Goal: Task Accomplishment & Management: Manage account settings

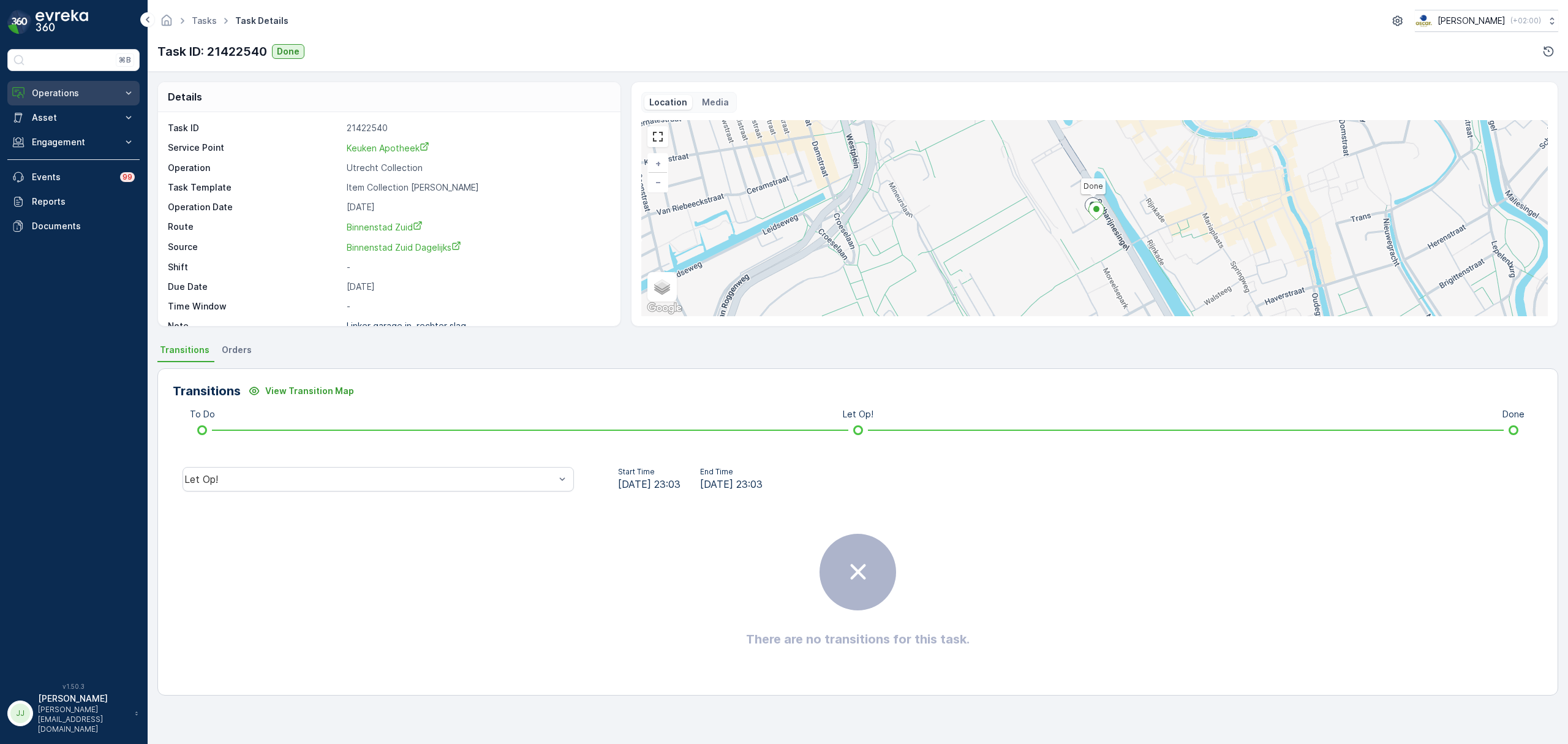
click at [77, 94] on p "Operations" at bounding box center [73, 93] width 83 height 12
click at [65, 148] on p "Routes & Tasks" at bounding box center [62, 148] width 63 height 12
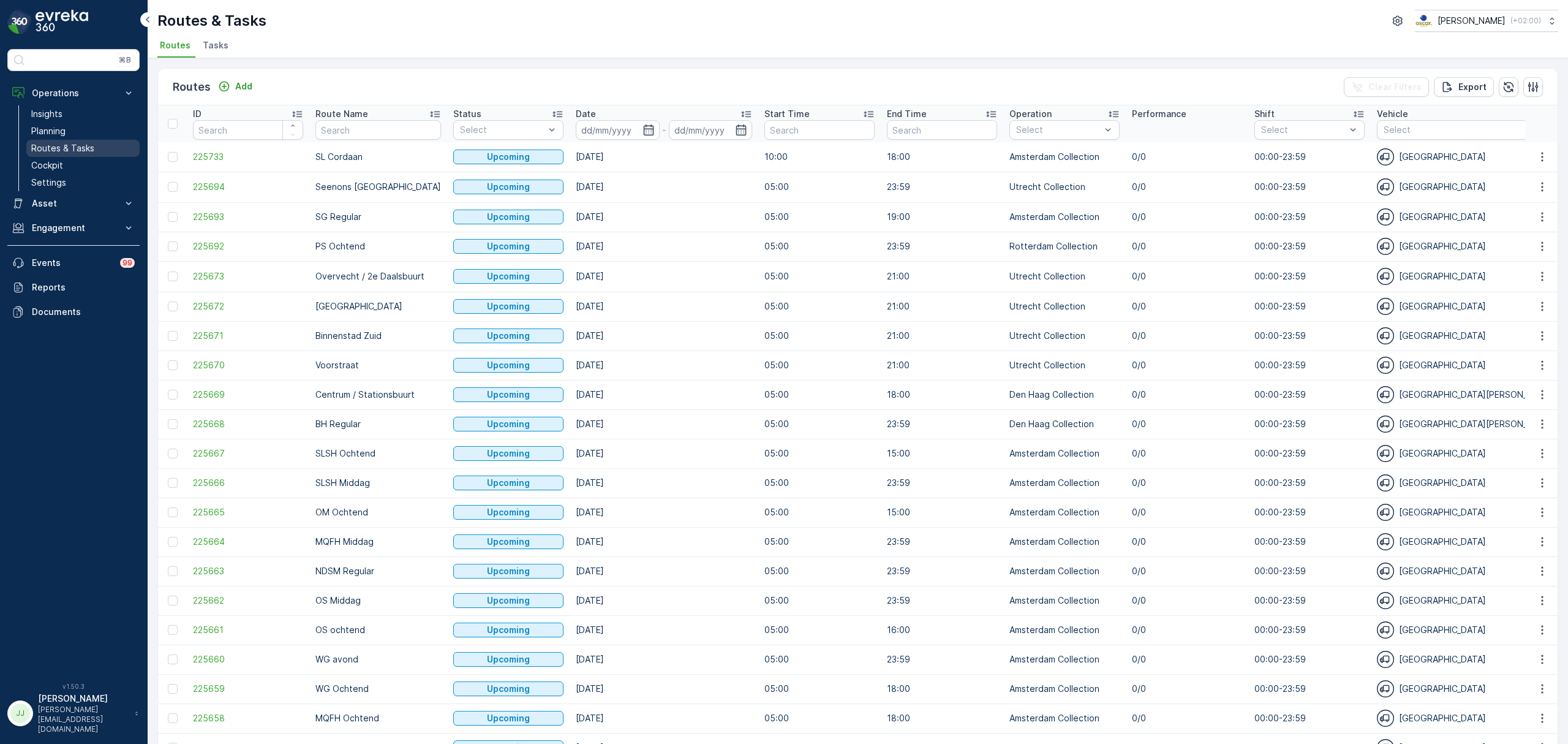
drag, startPoint x: 86, startPoint y: 159, endPoint x: 94, endPoint y: 152, distance: 10.6
click at [86, 159] on link "Cockpit" at bounding box center [83, 165] width 114 height 17
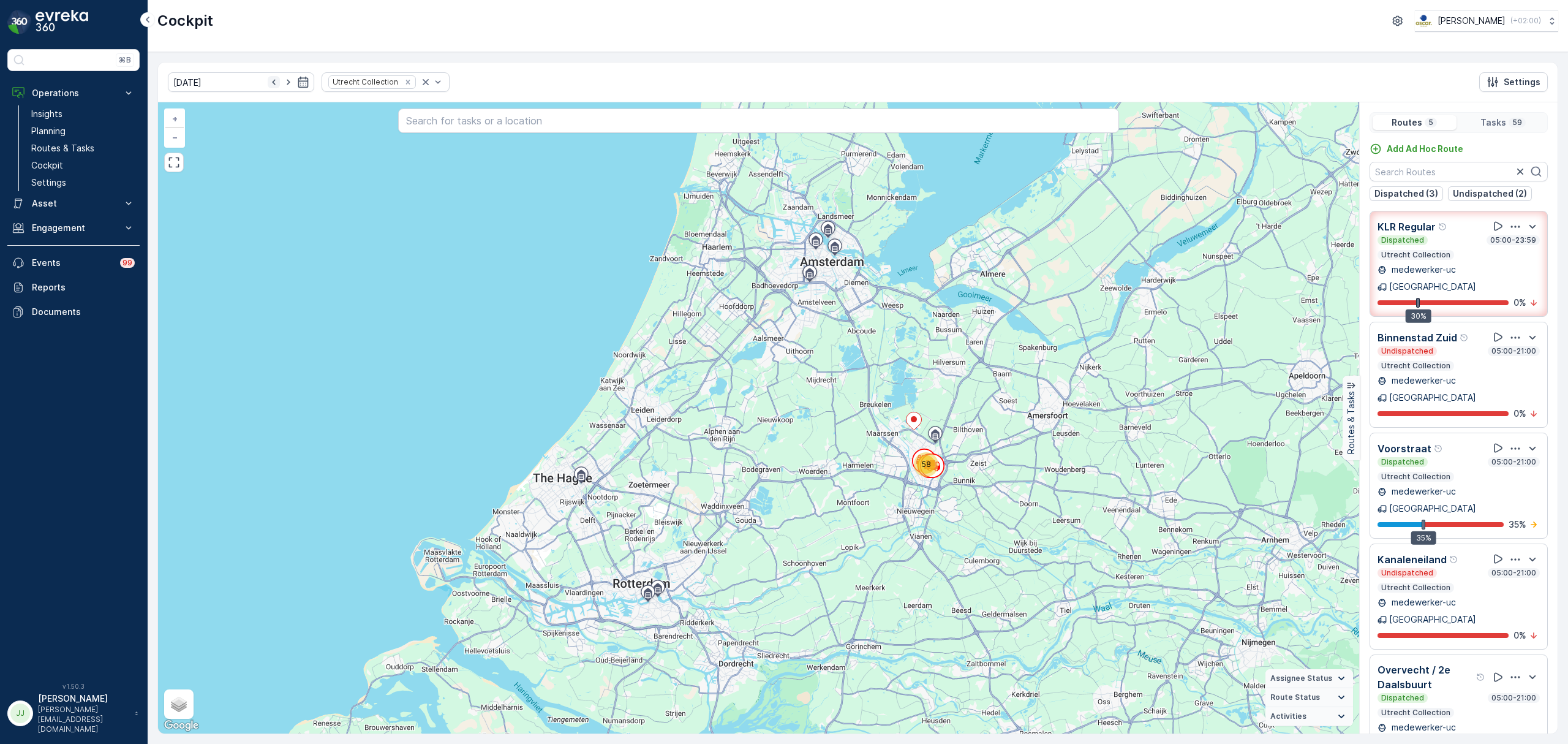
click at [268, 84] on icon "button" at bounding box center [274, 82] width 12 height 12
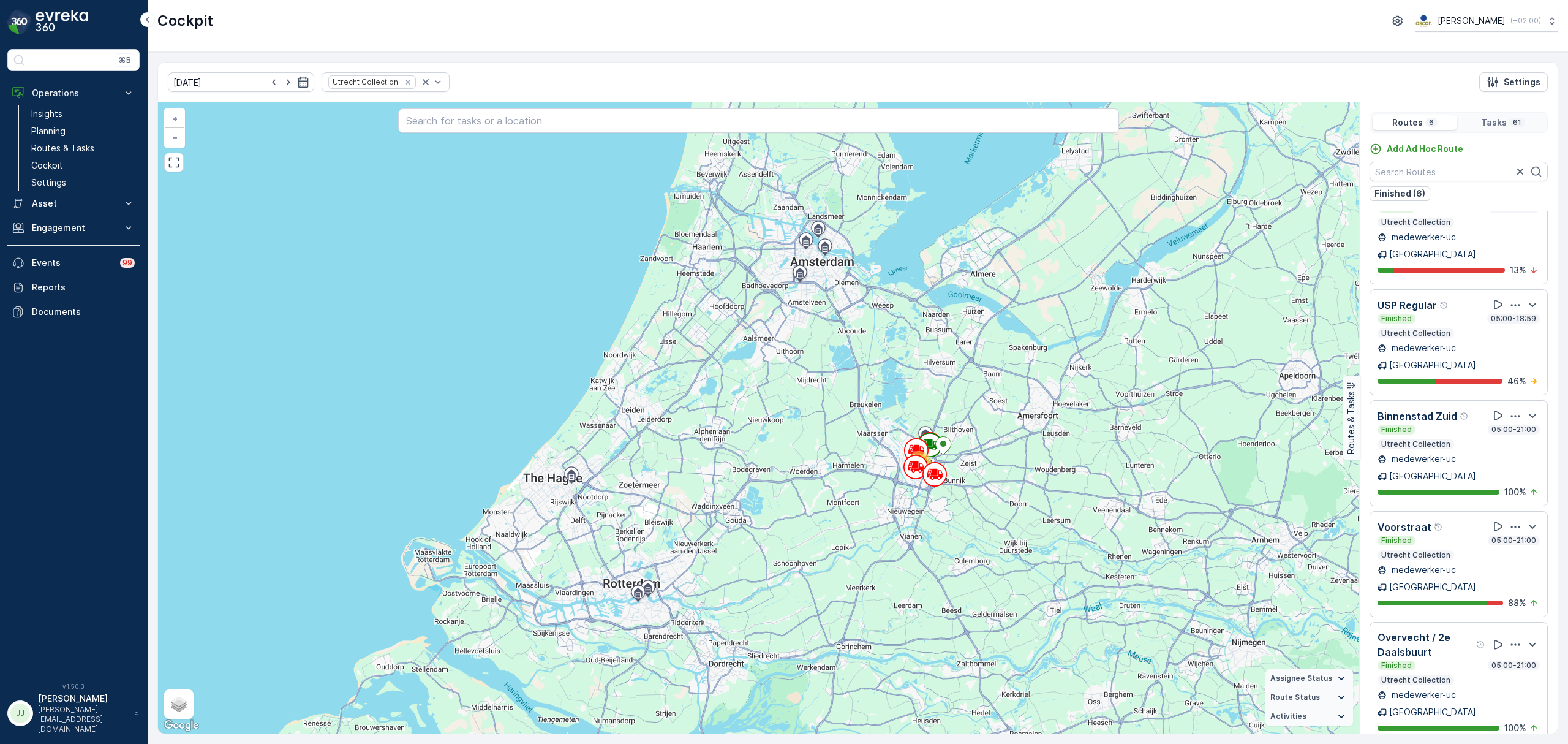
scroll to position [31, 0]
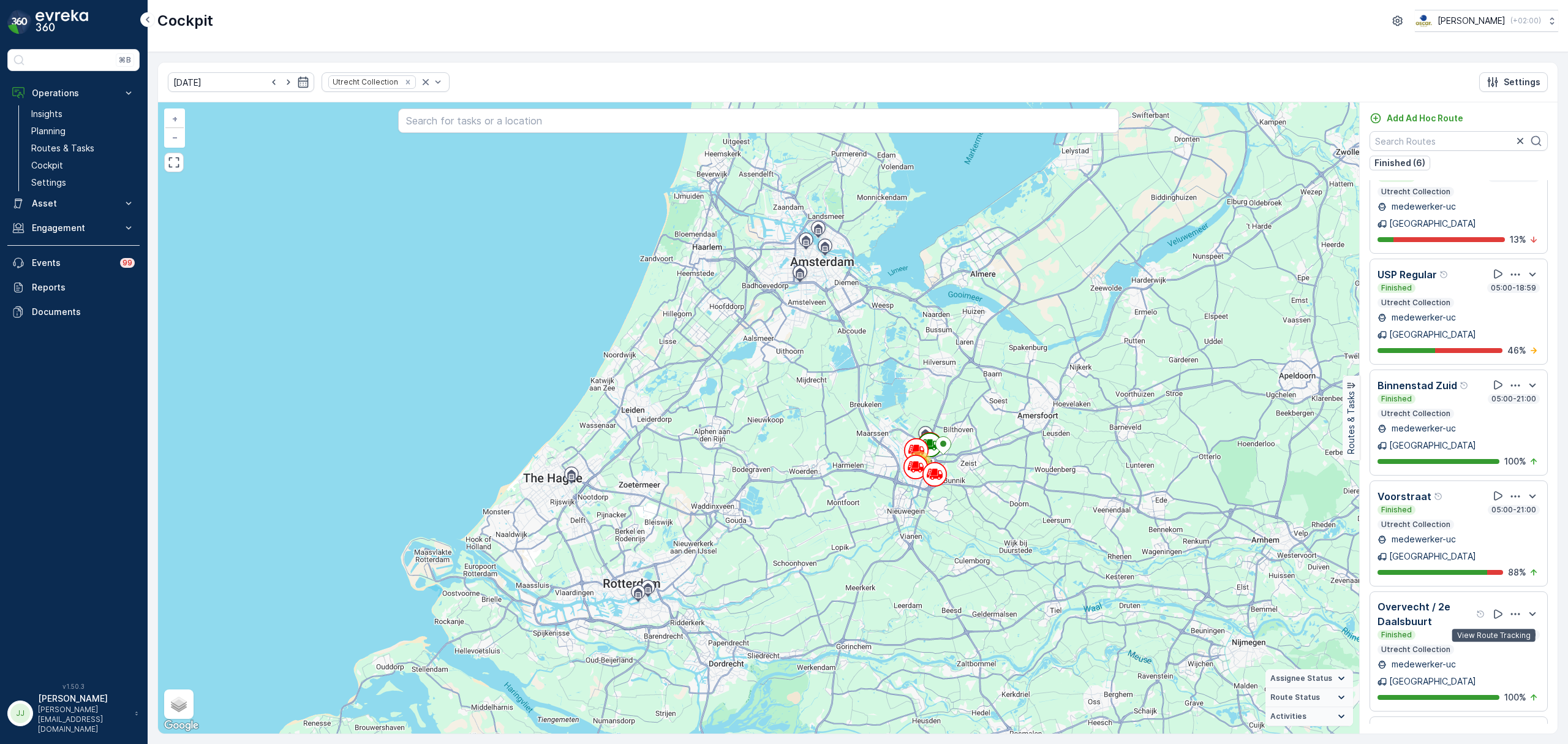
click at [1502, 733] on icon at bounding box center [1508, 739] width 12 height 12
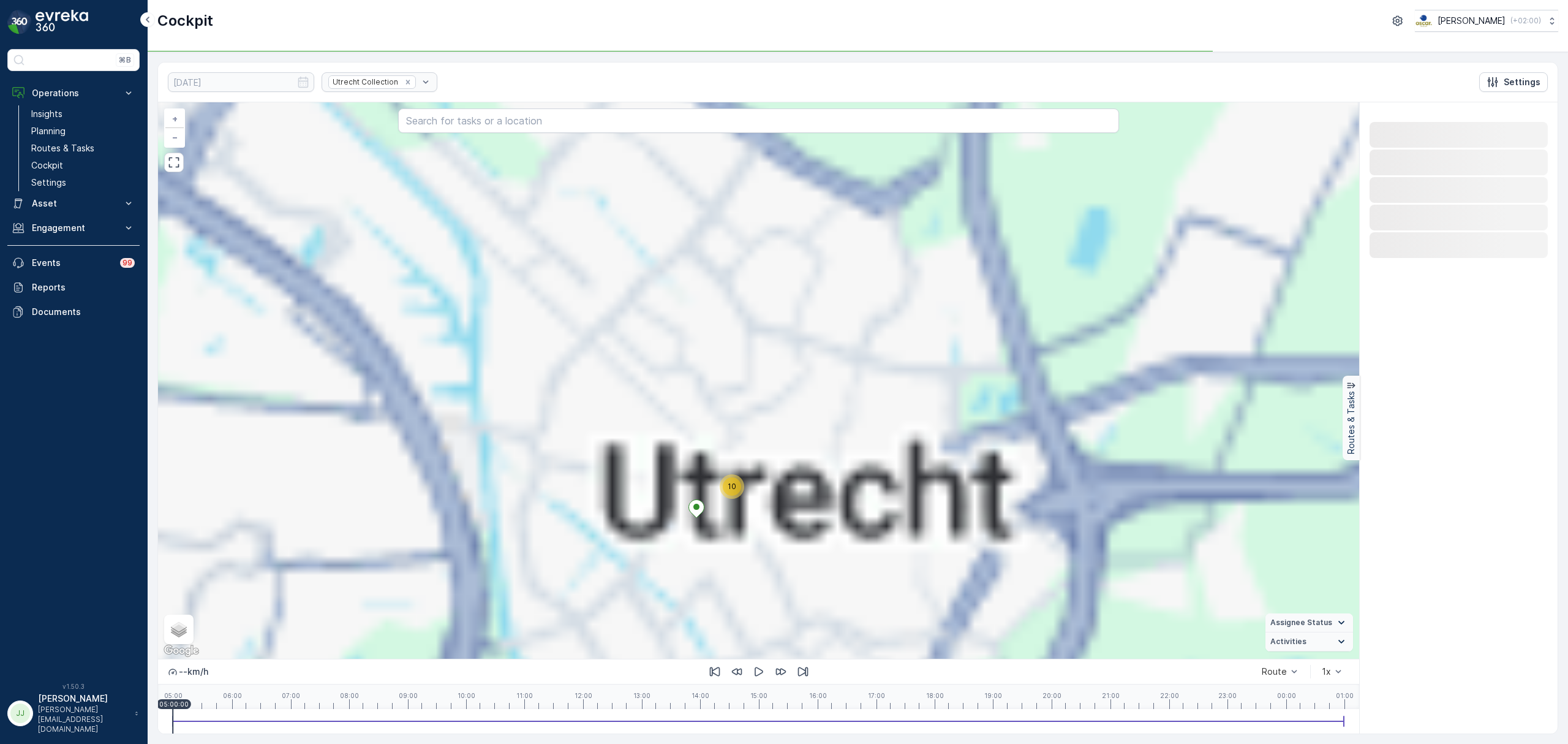
scroll to position [0, 0]
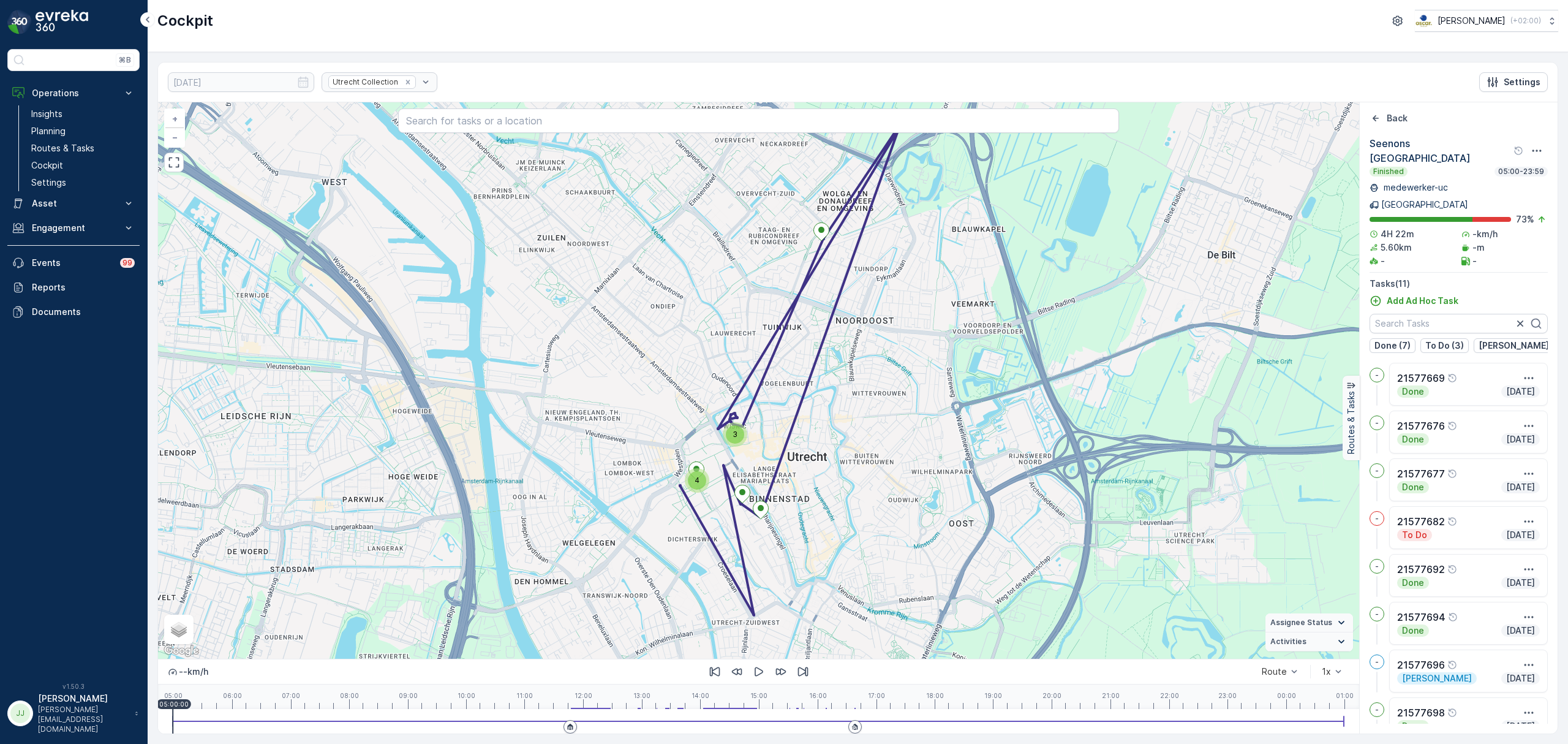
click at [735, 437] on span "3" at bounding box center [735, 434] width 5 height 9
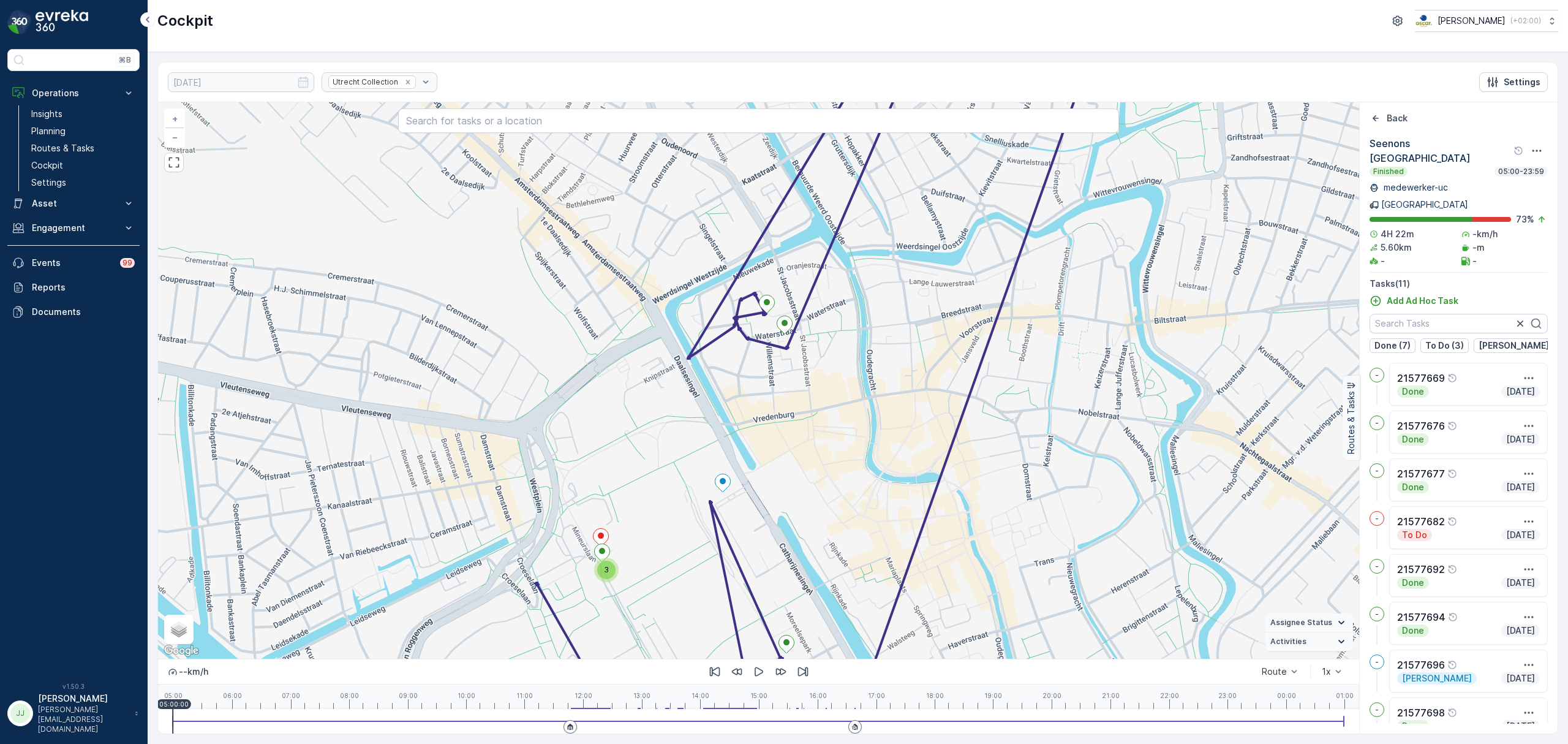
click at [608, 570] on div "3" at bounding box center [606, 569] width 18 height 18
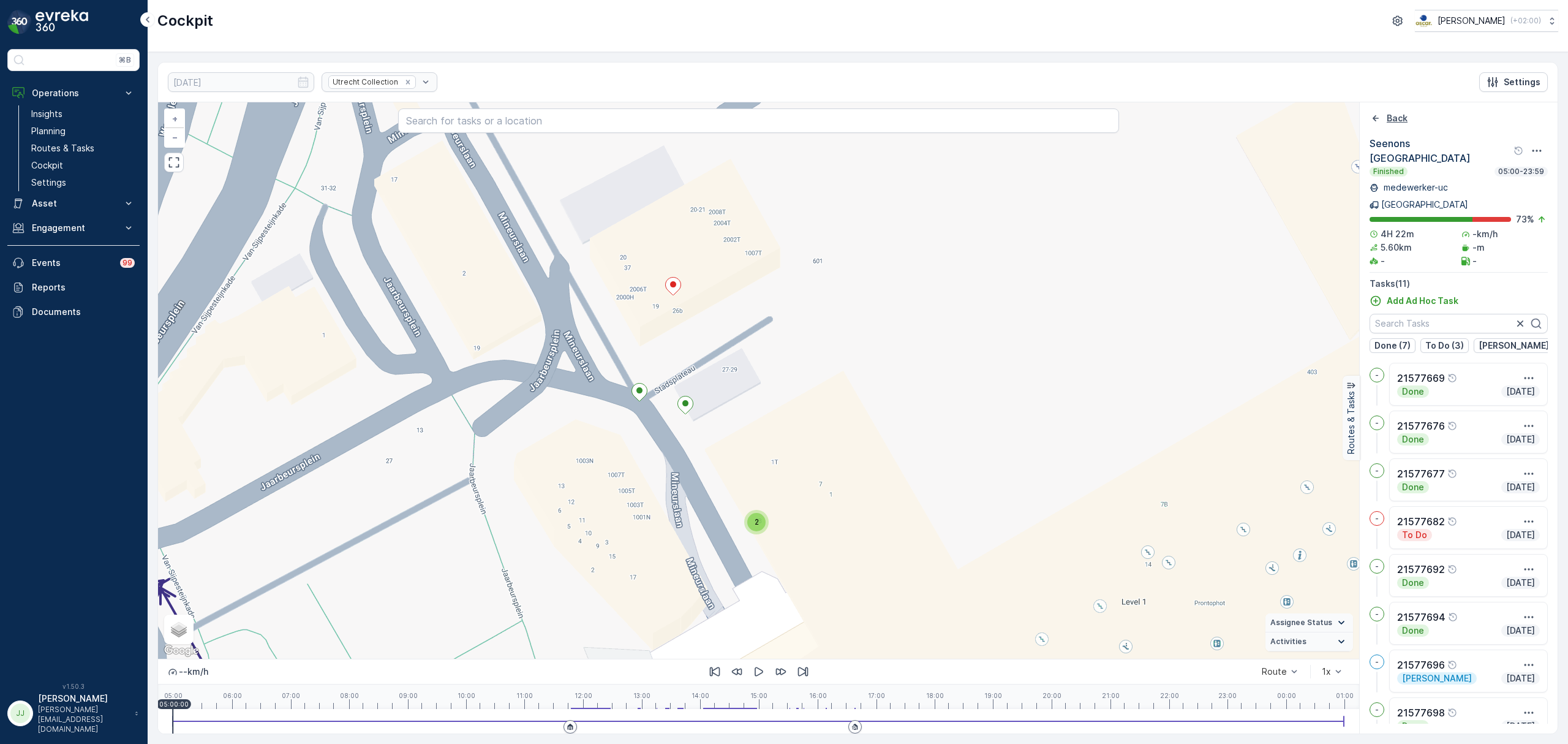
click at [1375, 121] on icon "Back" at bounding box center [1375, 118] width 6 height 6
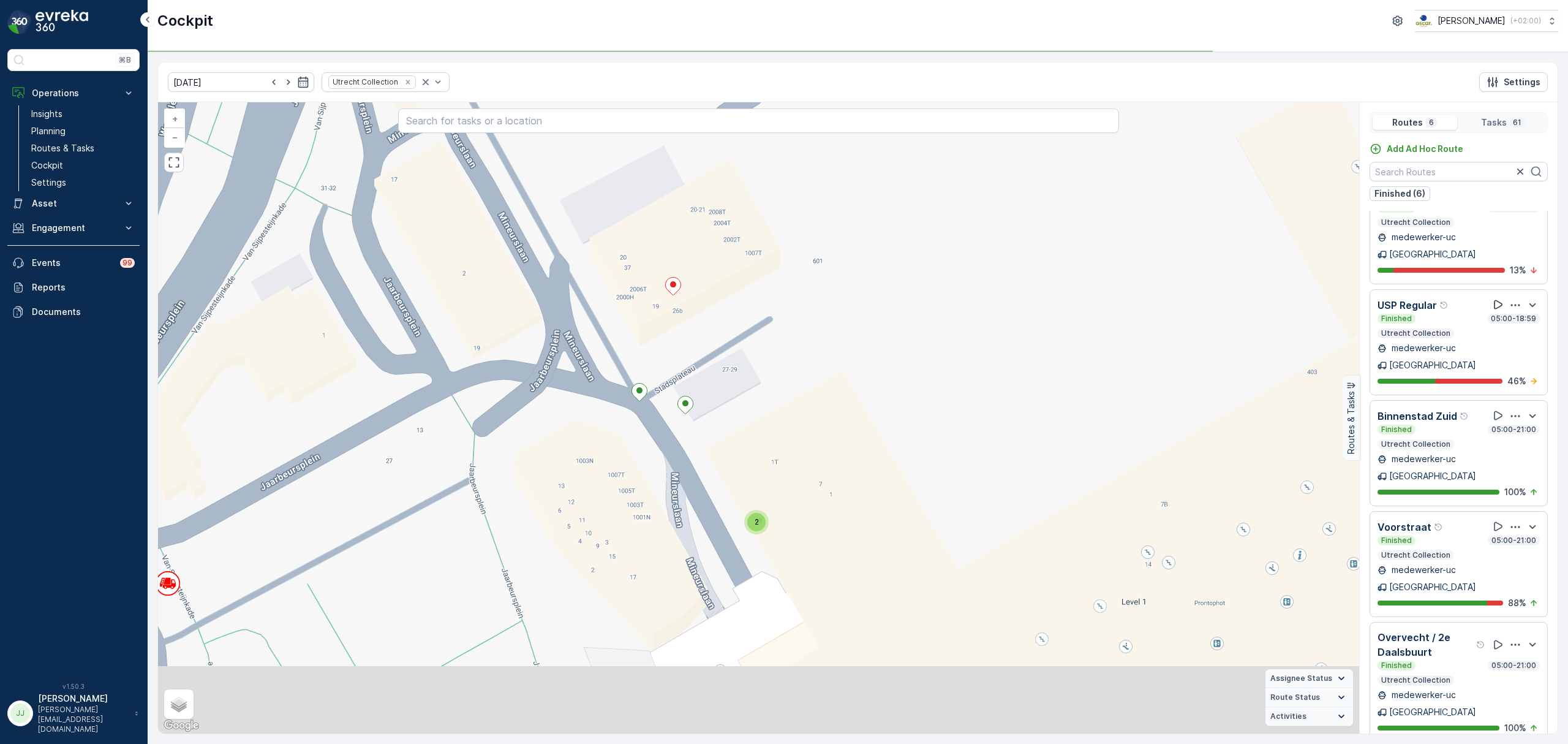
scroll to position [31, 0]
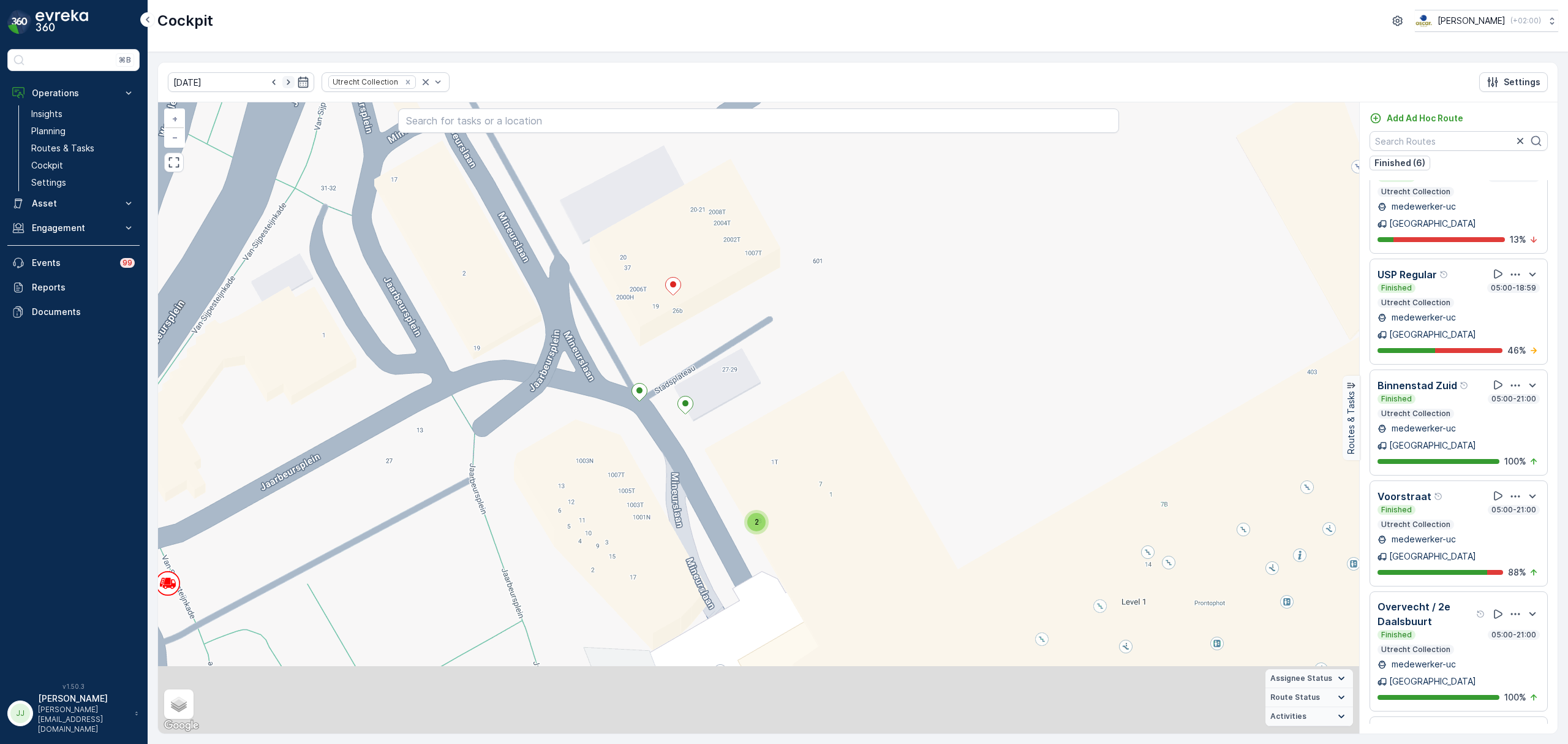
click at [282, 84] on icon "button" at bounding box center [288, 82] width 12 height 12
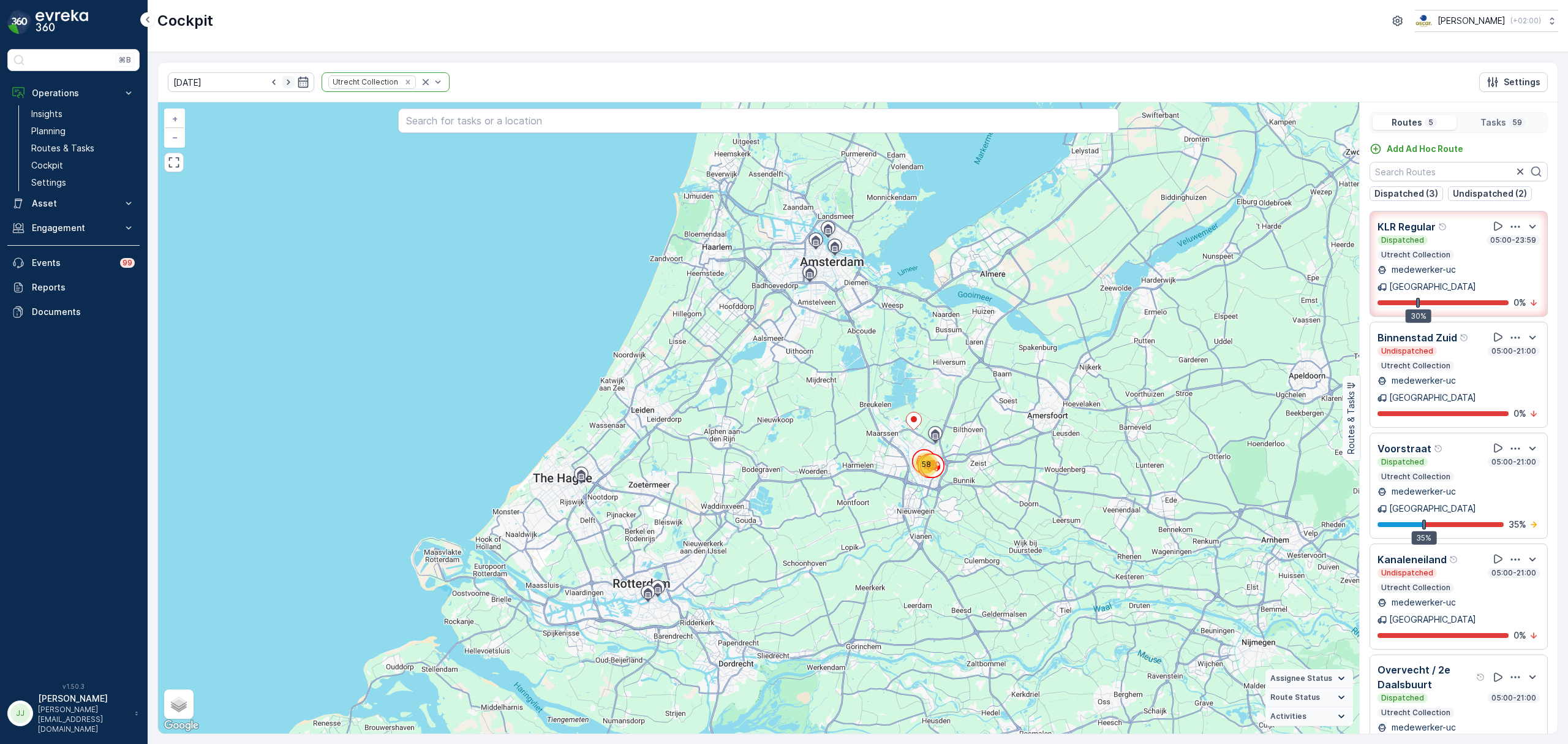
click at [282, 82] on icon "button" at bounding box center [288, 82] width 12 height 12
type input "[DATE]"
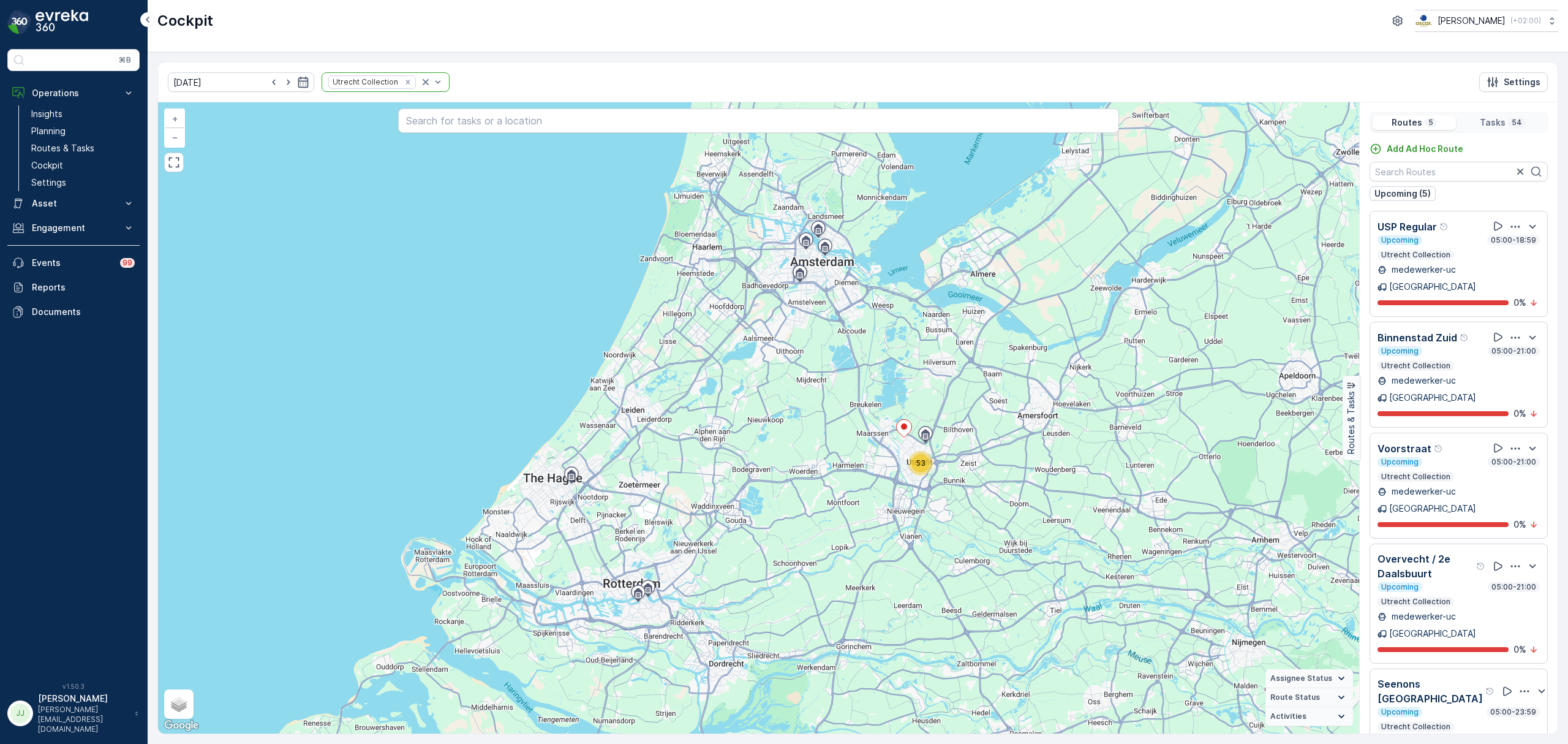
click at [429, 79] on div "Utrecht Collection" at bounding box center [386, 82] width 128 height 20
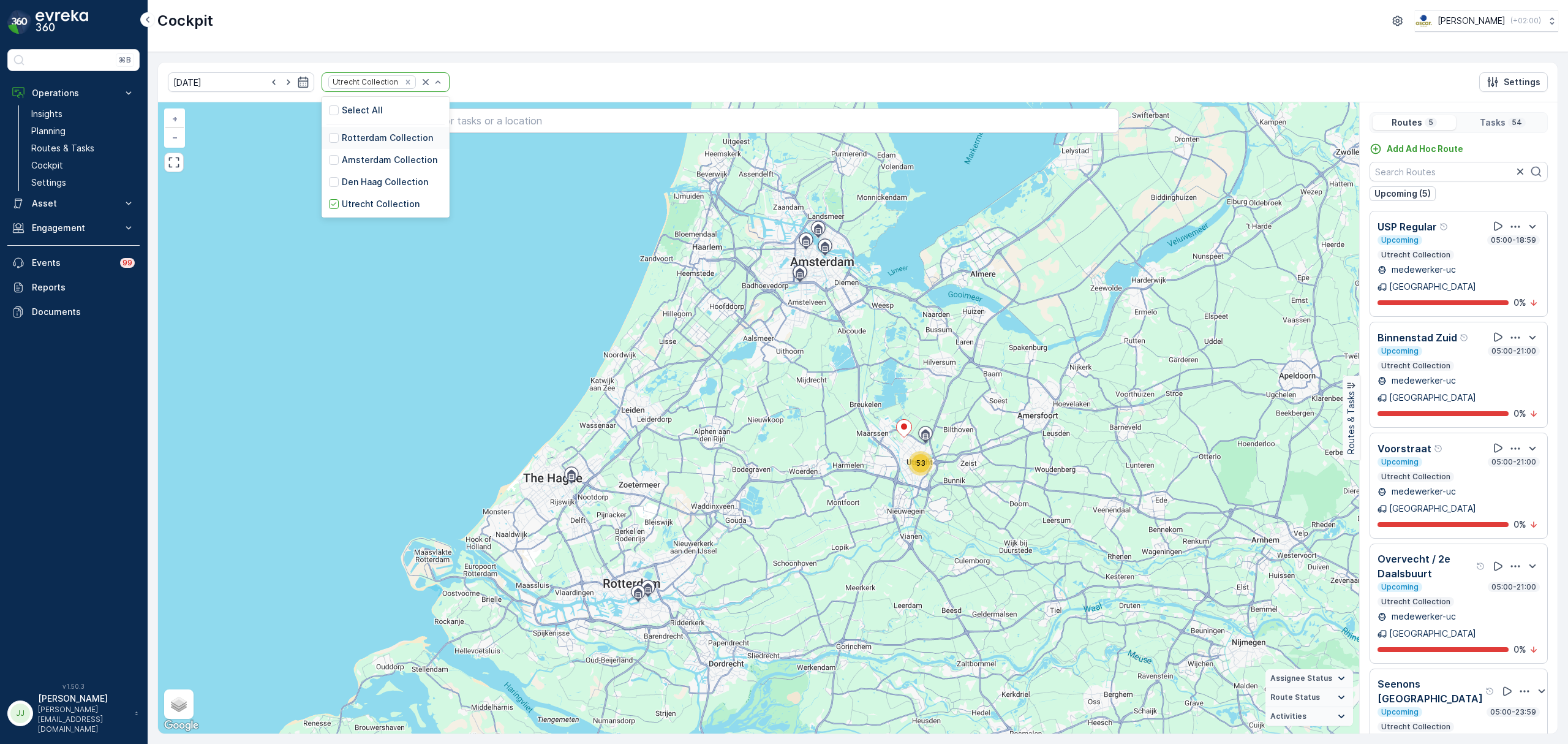
click at [347, 135] on p "Rotterdam Collection" at bounding box center [387, 138] width 91 height 12
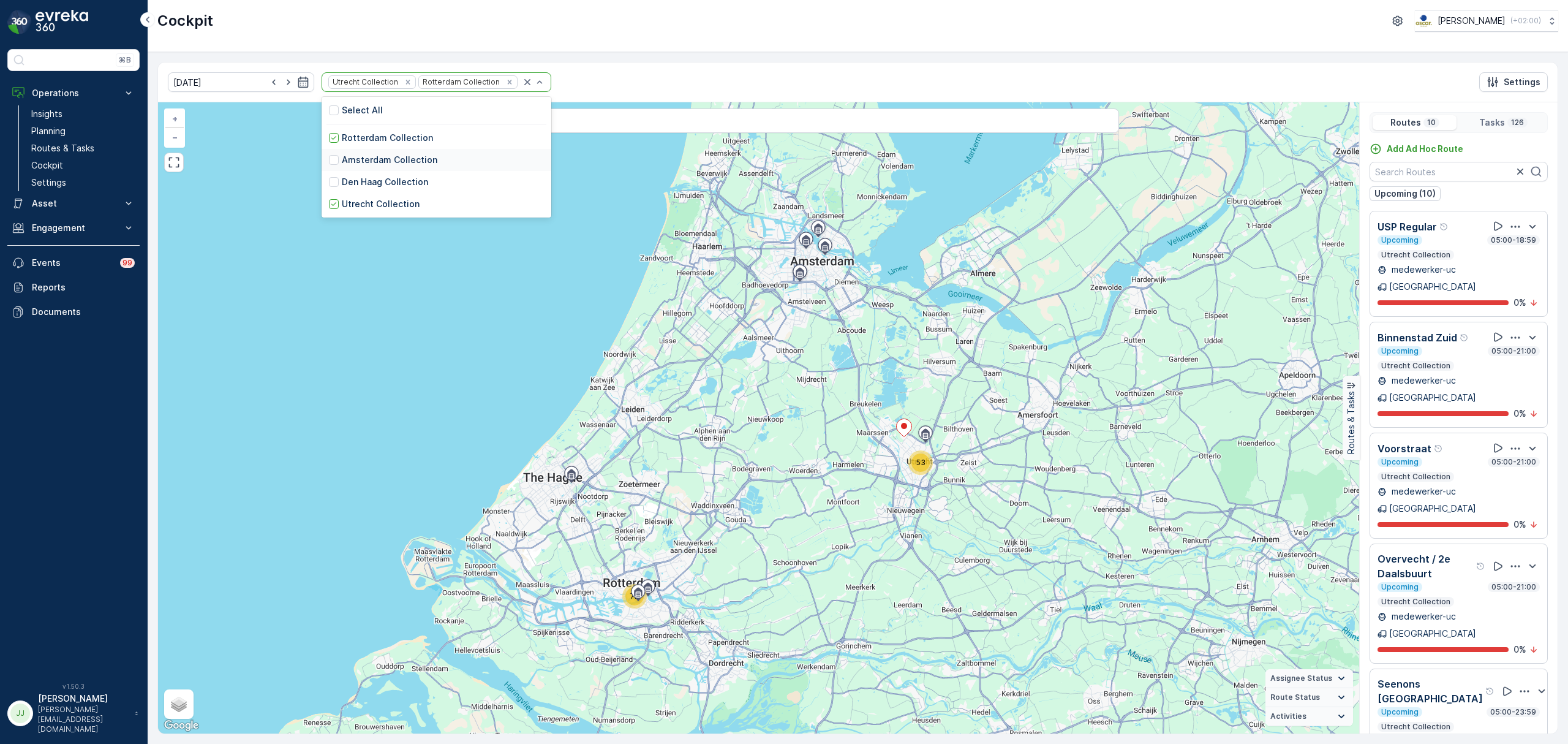
click at [459, 165] on div "Amsterdam Collection" at bounding box center [436, 160] width 230 height 22
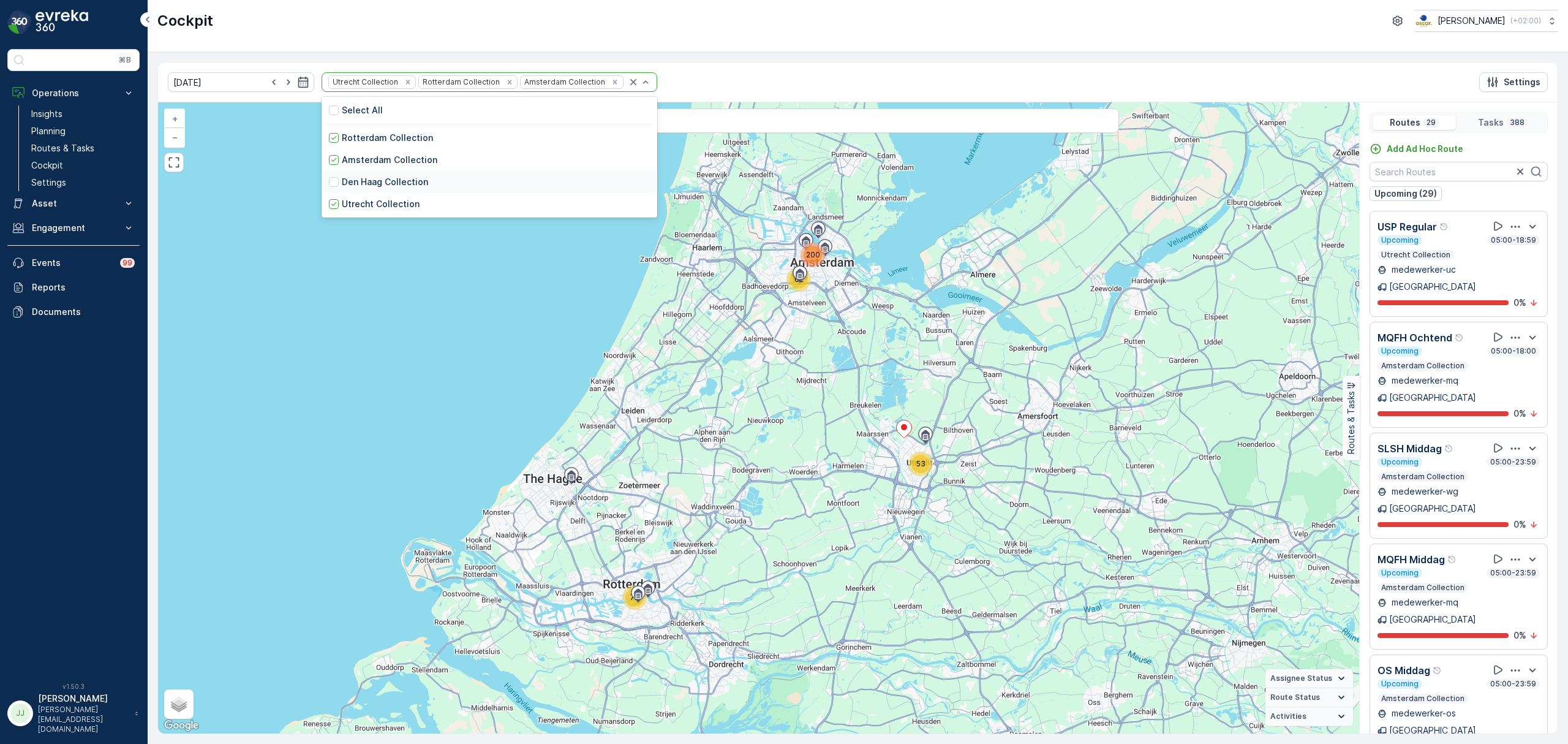
click at [407, 185] on p "Den Haag Collection" at bounding box center [385, 182] width 86 height 12
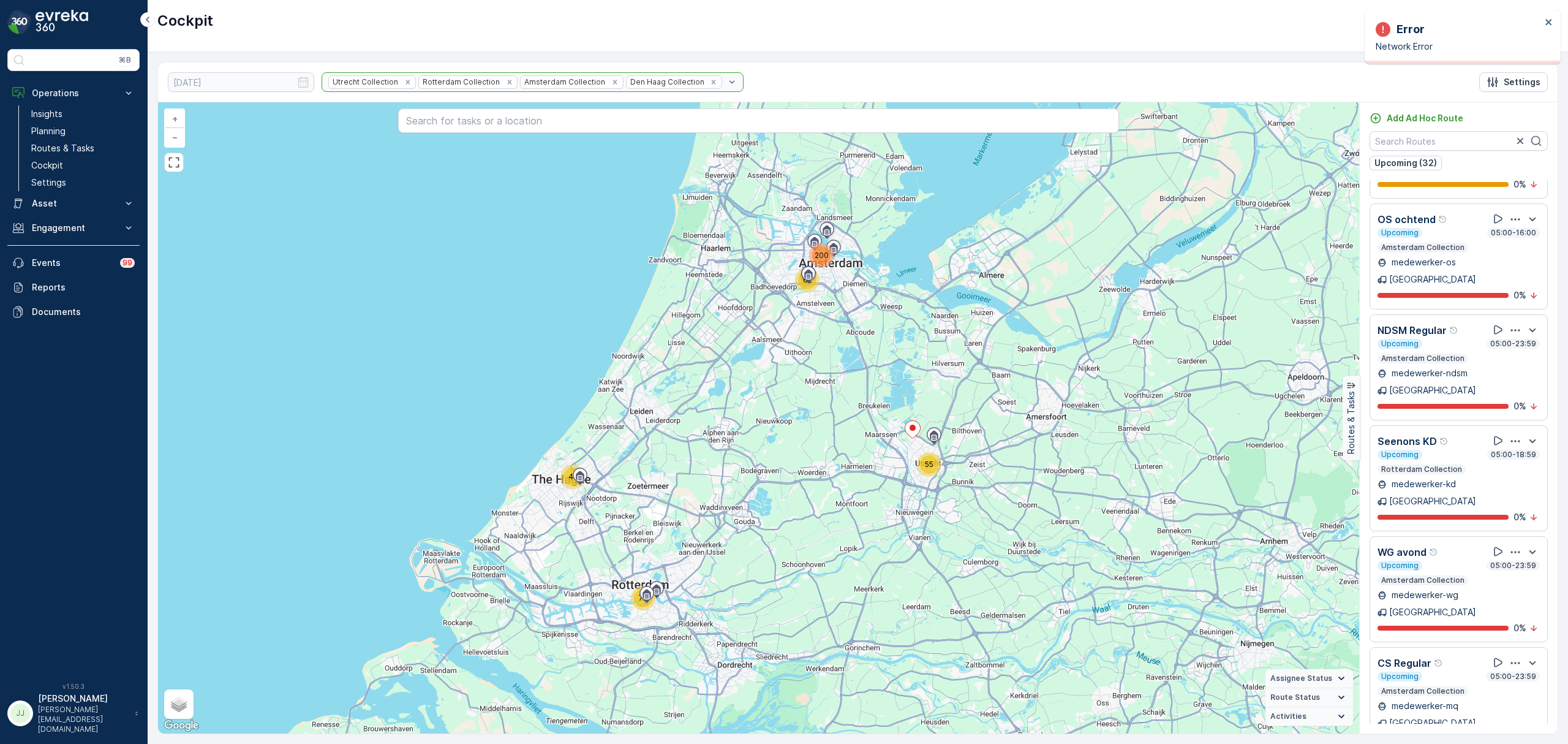
scroll to position [2493, 0]
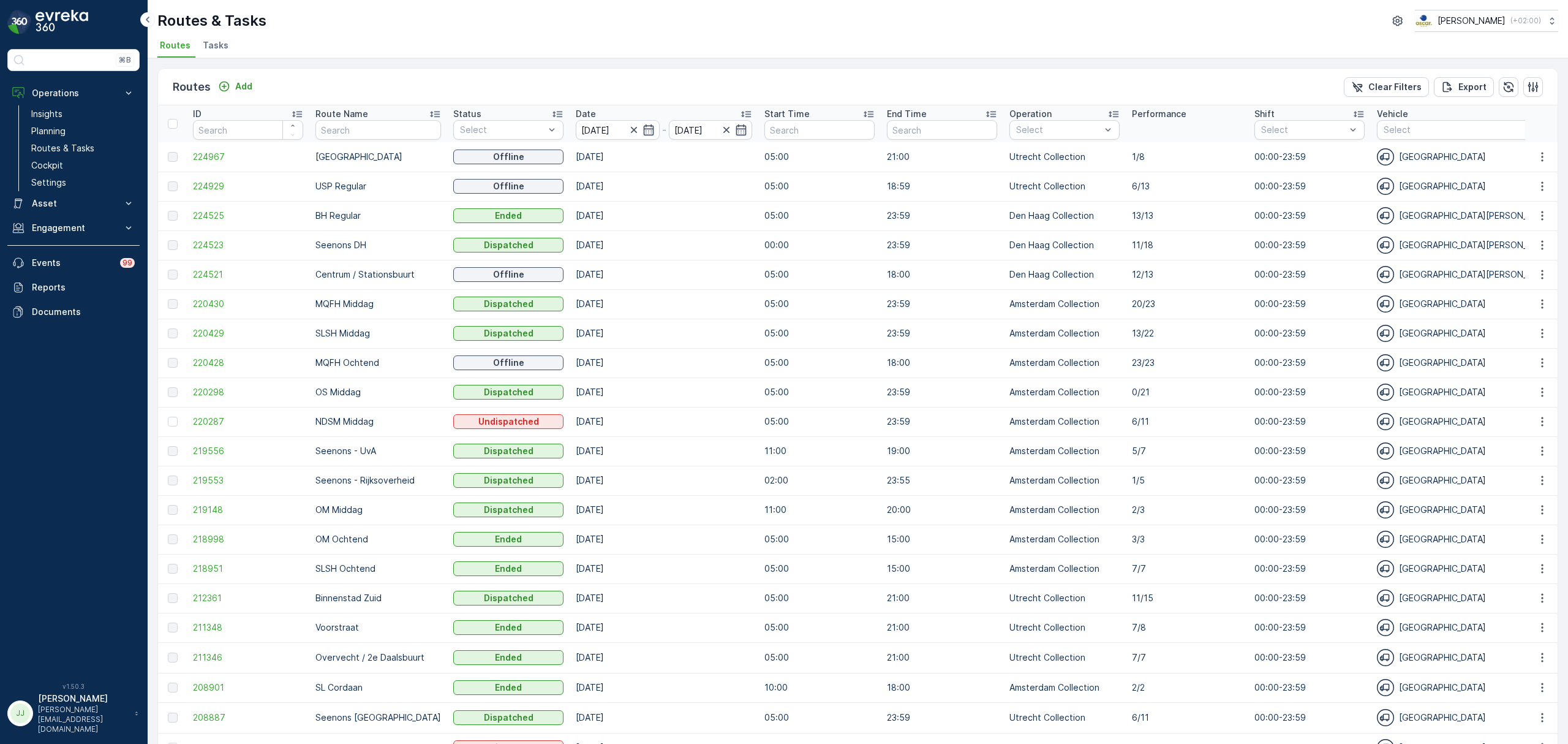
scroll to position [420, 0]
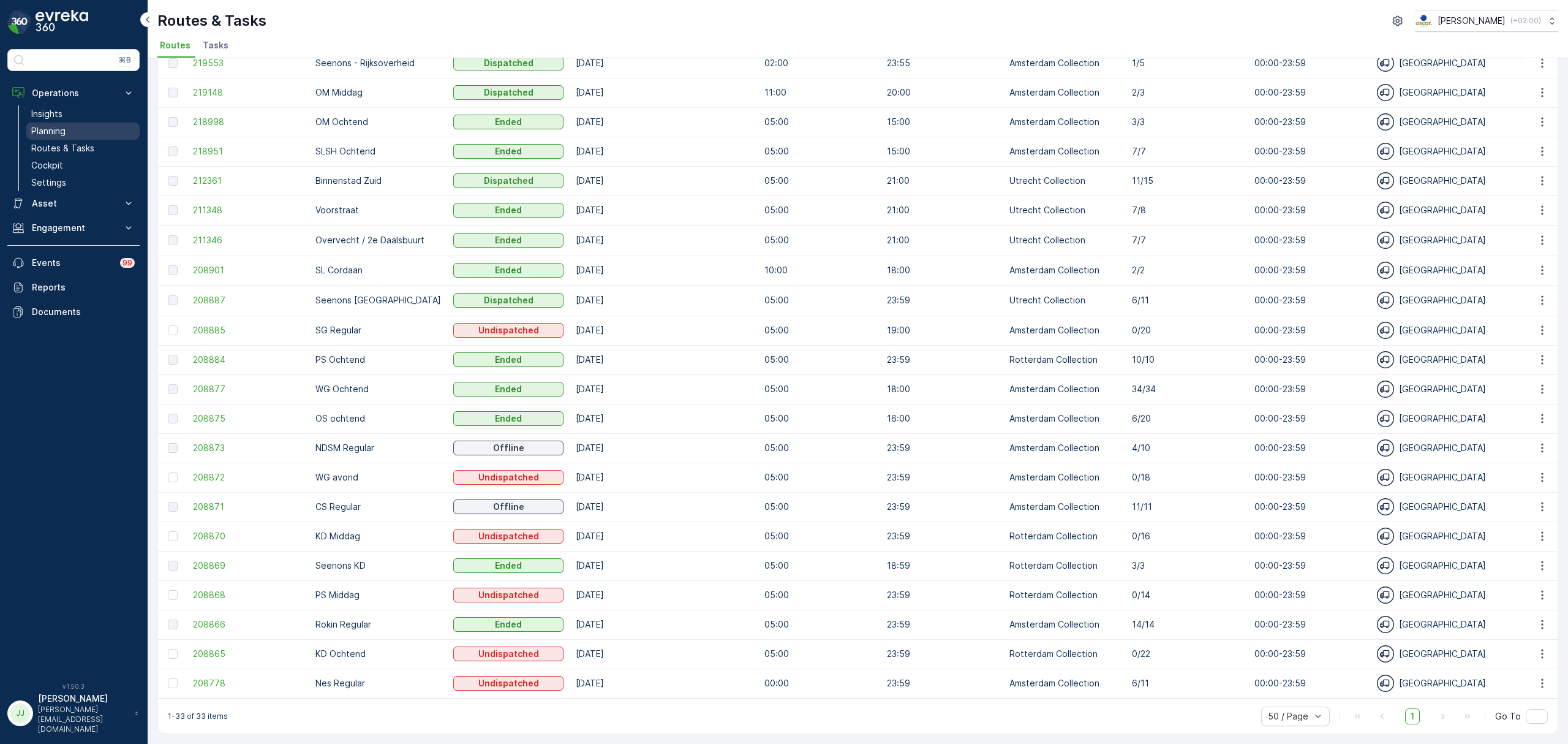
click at [84, 133] on link "Planning" at bounding box center [83, 131] width 114 height 17
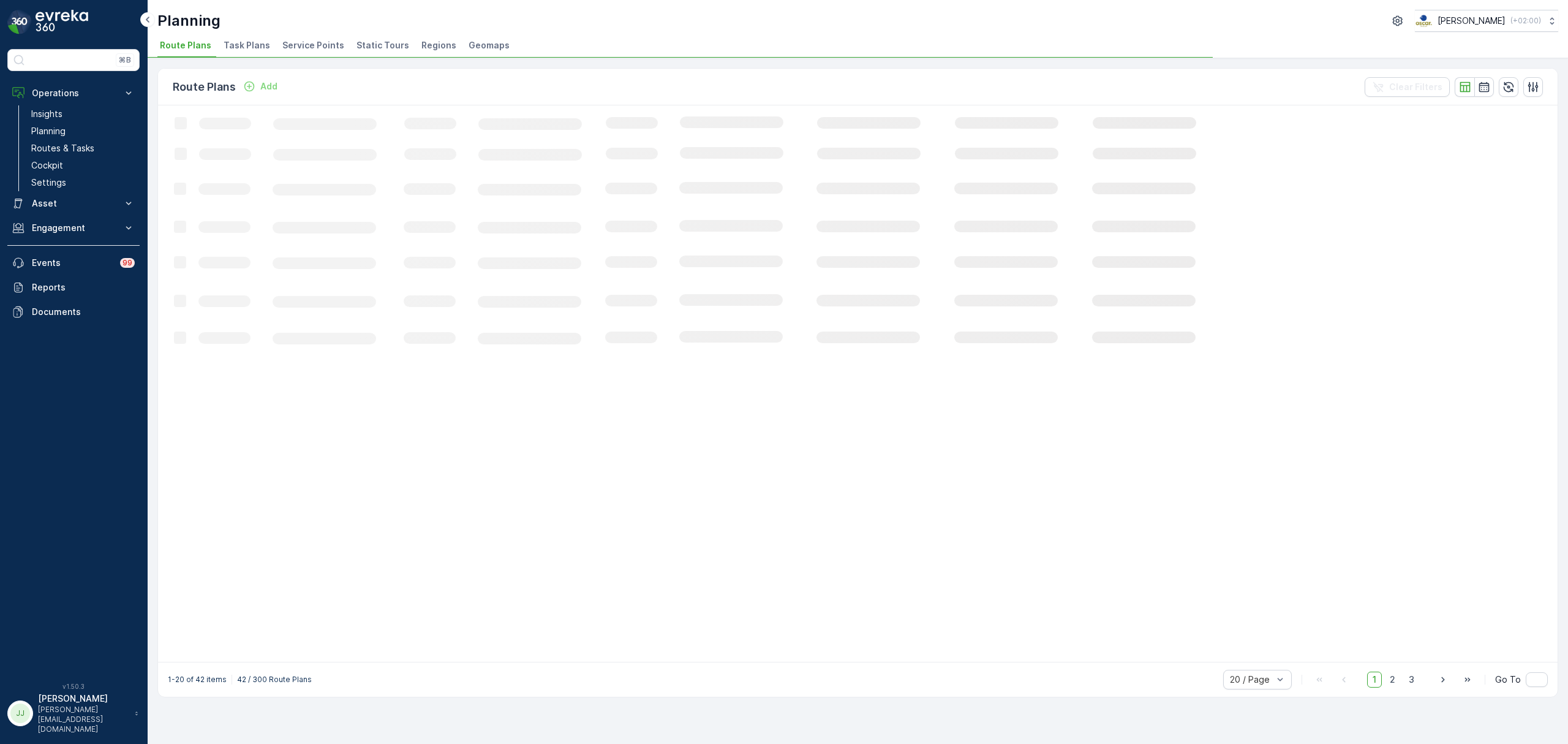
click at [251, 43] on span "Task Plans" at bounding box center [247, 46] width 46 height 12
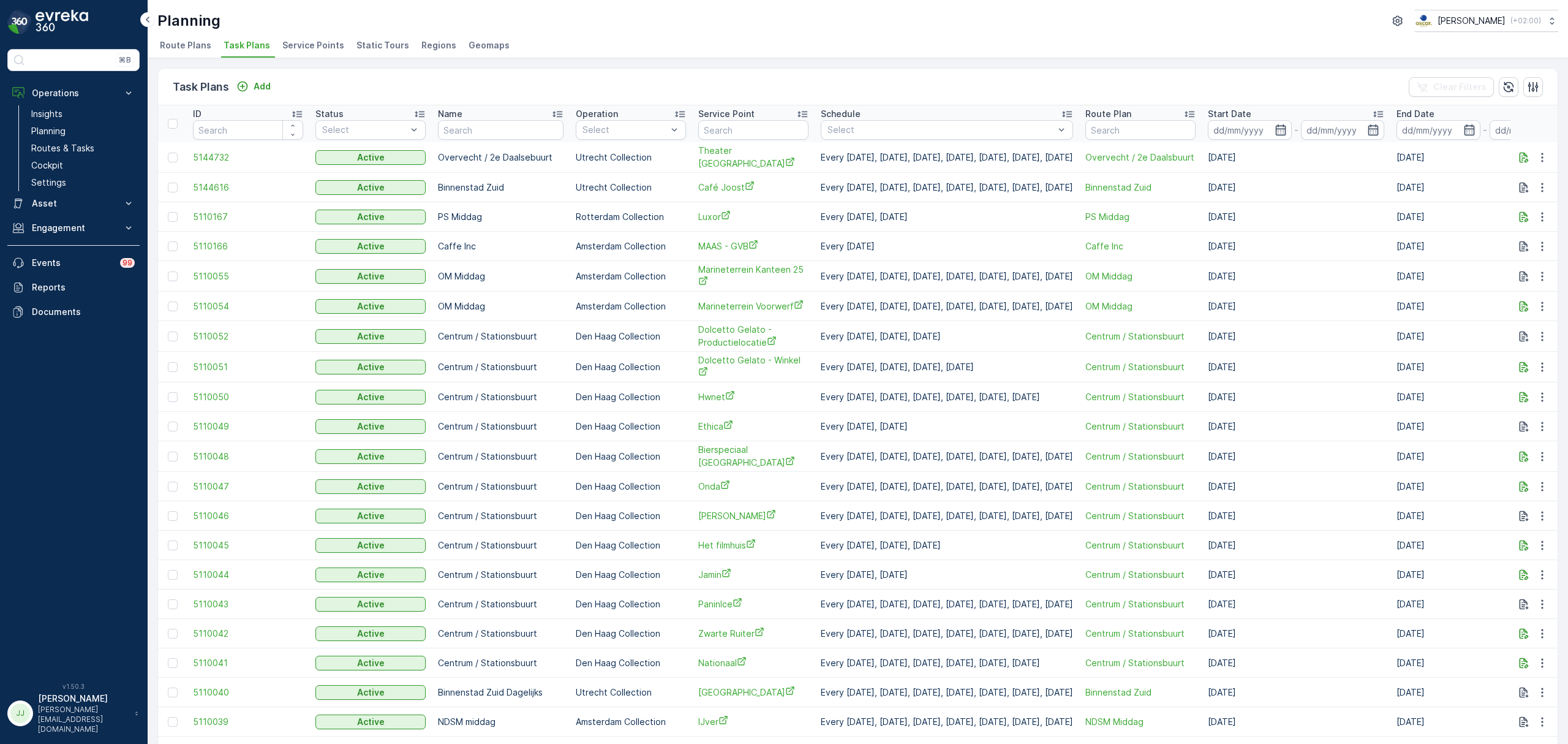
click at [764, 131] on input "text" at bounding box center [753, 130] width 110 height 20
type input "deux"
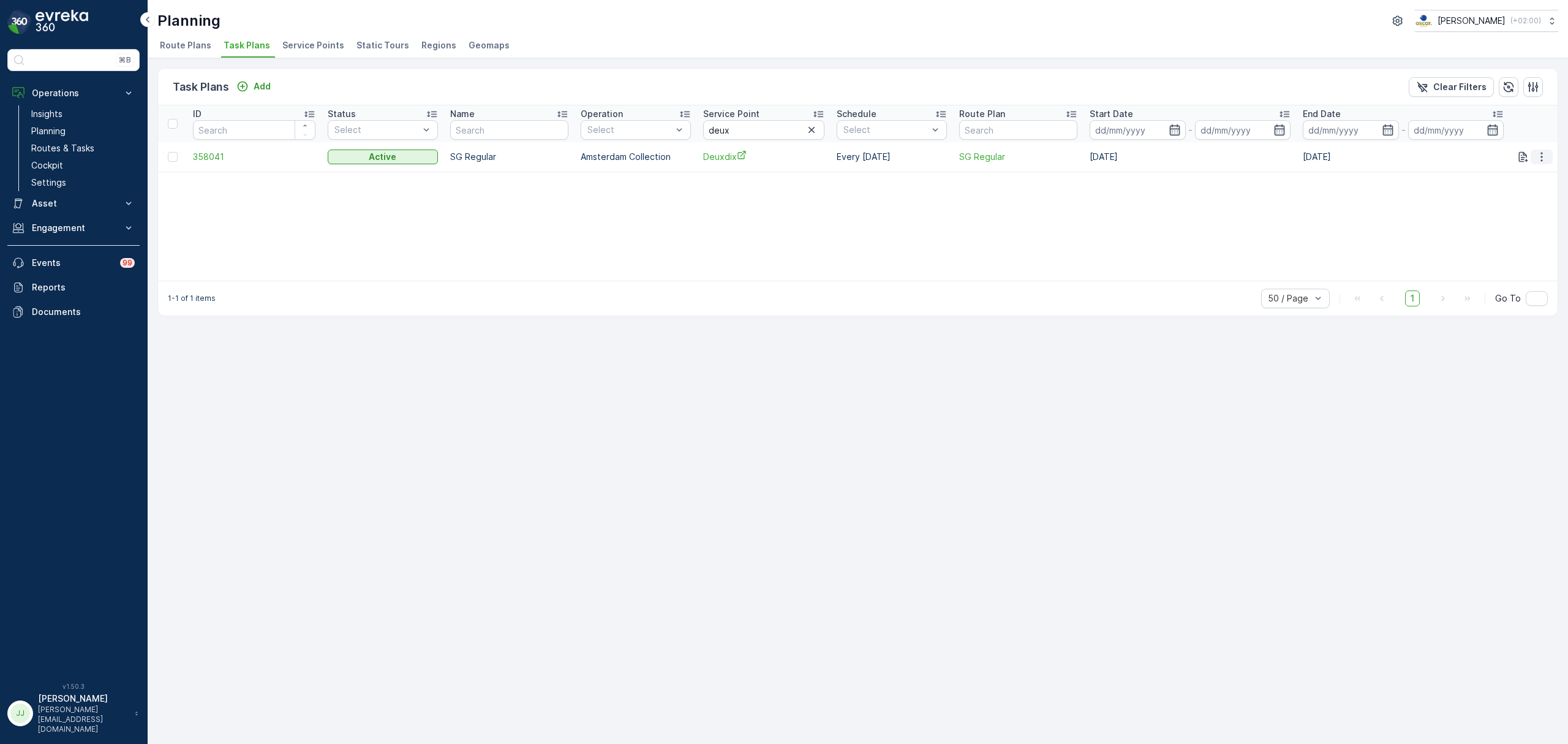
click at [1549, 156] on button "button" at bounding box center [1542, 157] width 22 height 15
click at [1525, 191] on span "Edit Task Plan" at bounding box center [1521, 192] width 57 height 12
click at [54, 148] on p "Routes & Tasks" at bounding box center [62, 148] width 63 height 12
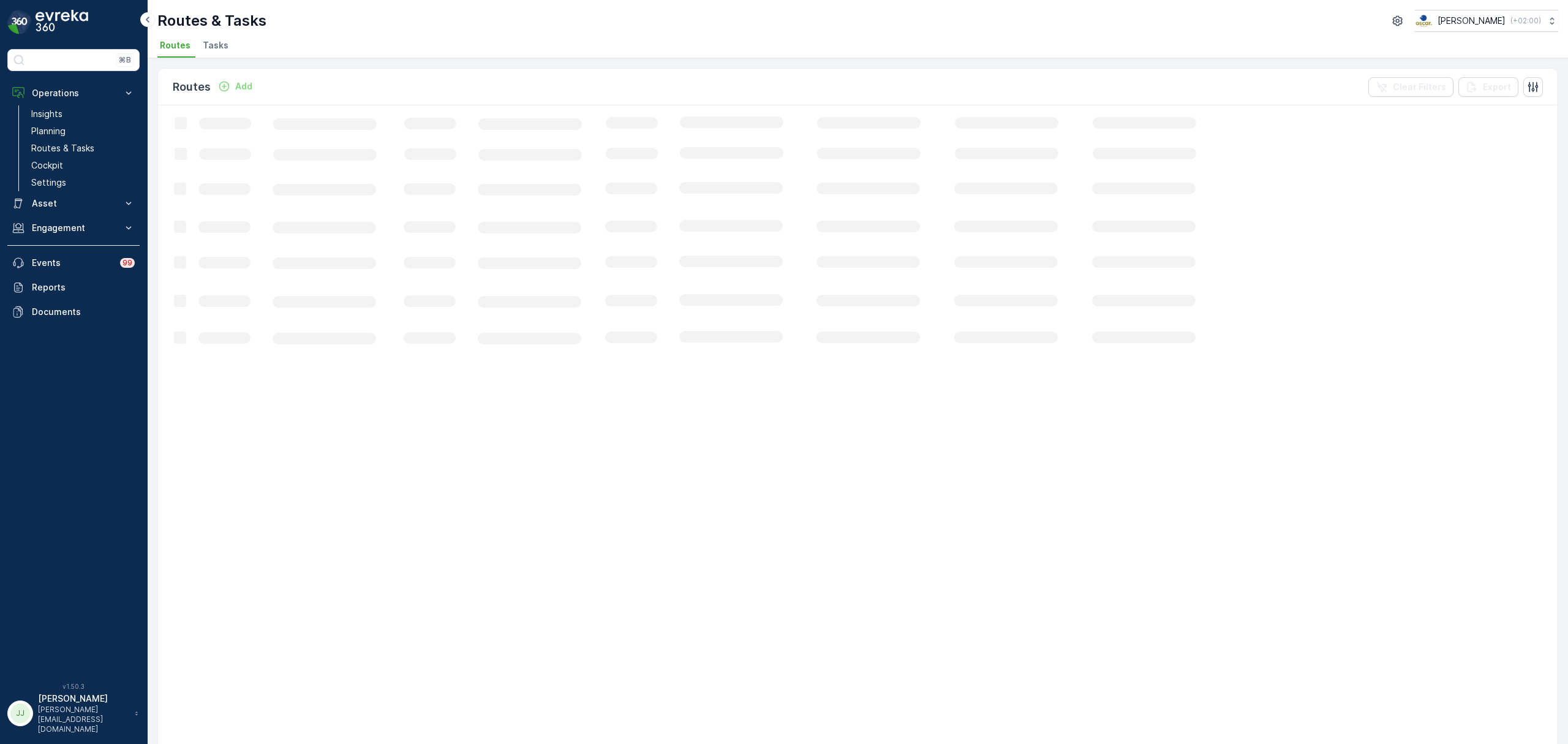
click at [222, 53] on li "Tasks" at bounding box center [217, 47] width 33 height 21
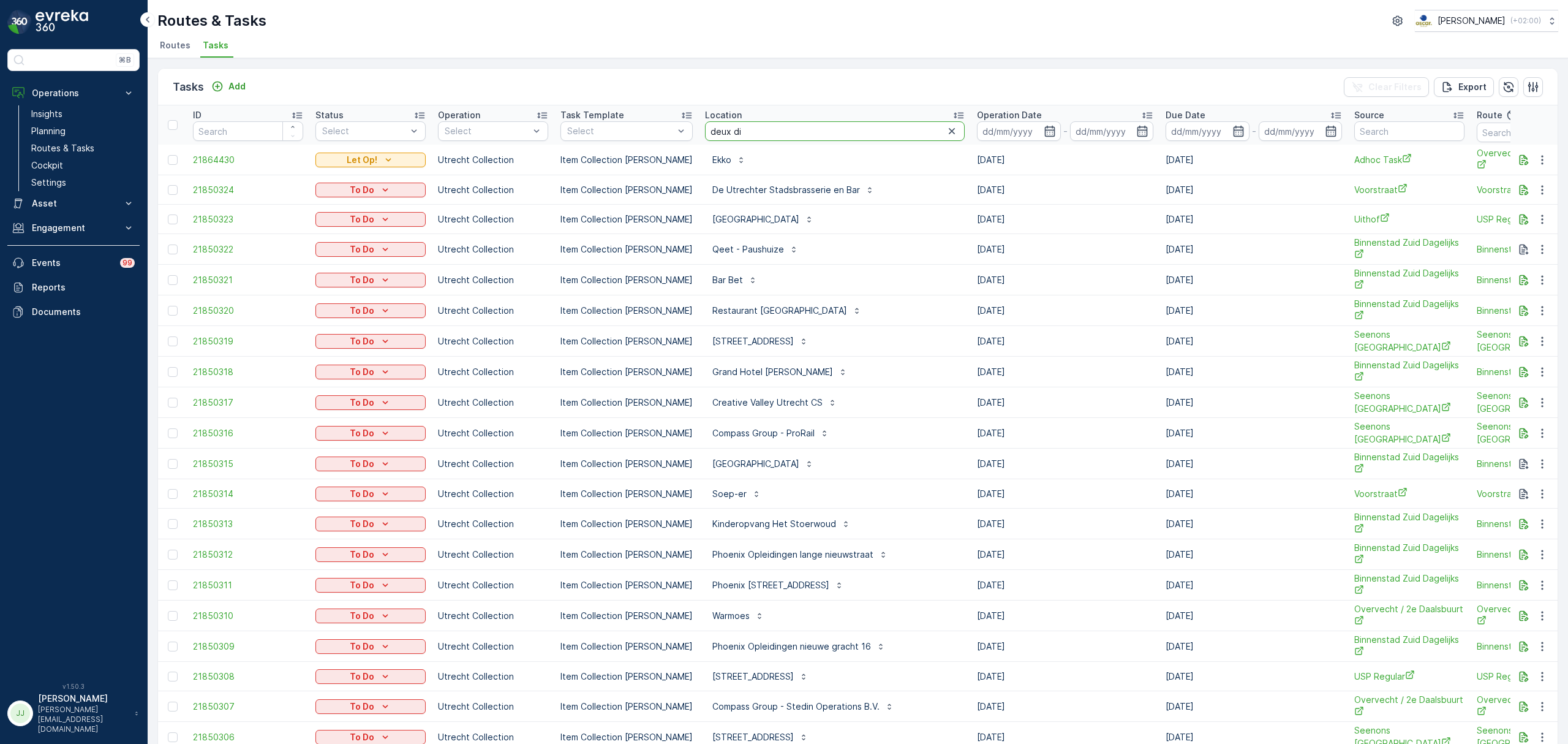
type input "deux dix"
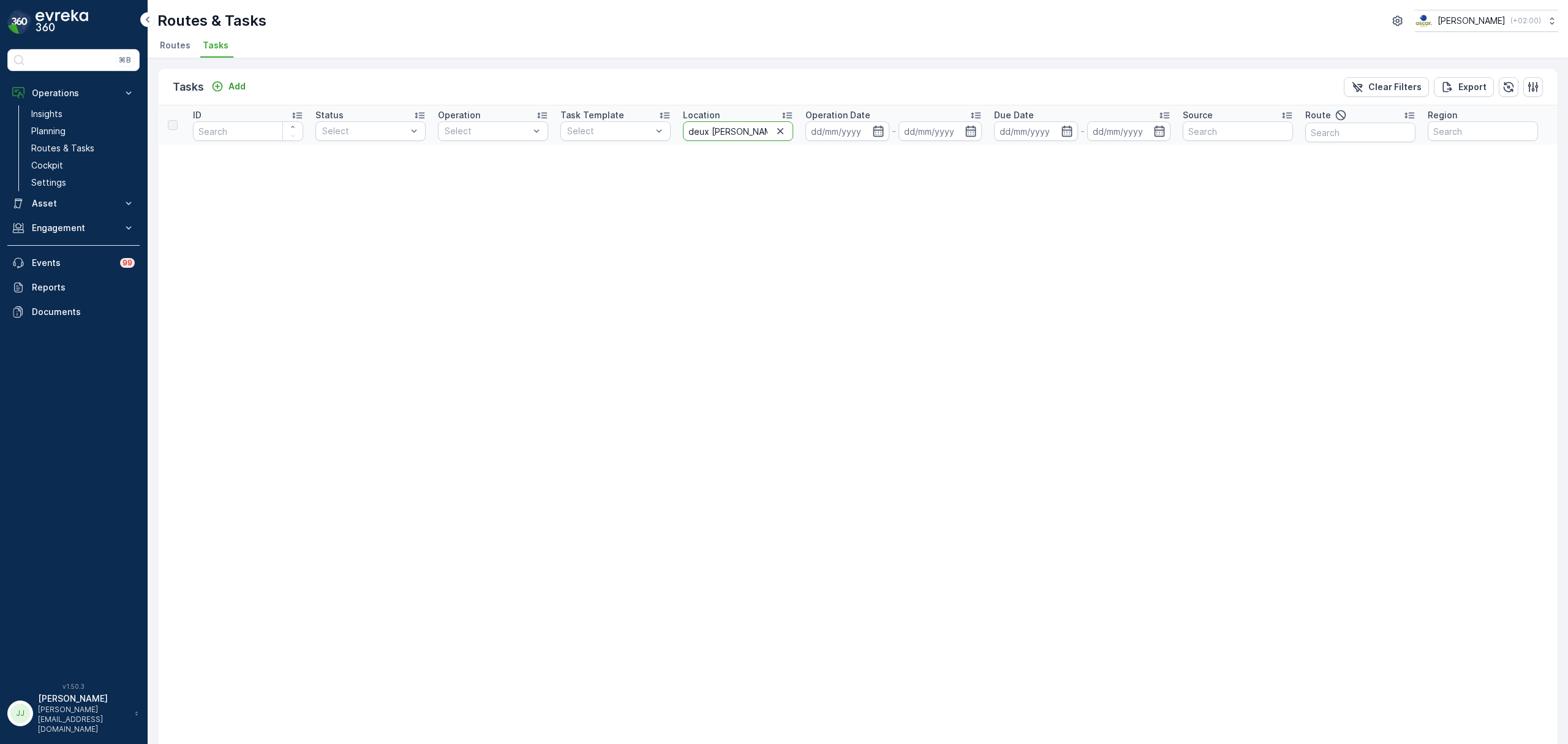
click at [731, 131] on input "deux dix" at bounding box center [738, 131] width 110 height 20
type input "deux"
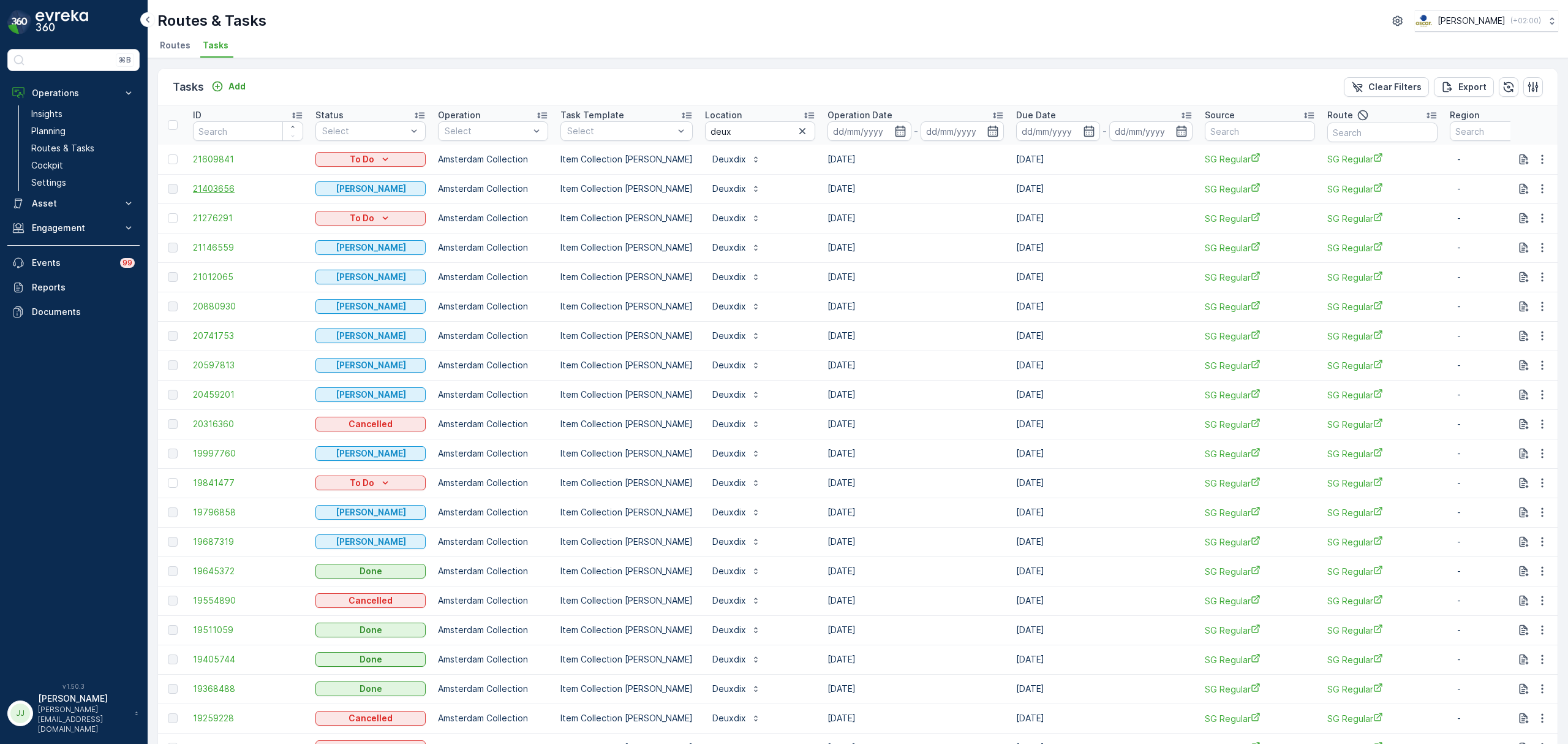
click at [217, 184] on span "21403656" at bounding box center [248, 189] width 110 height 12
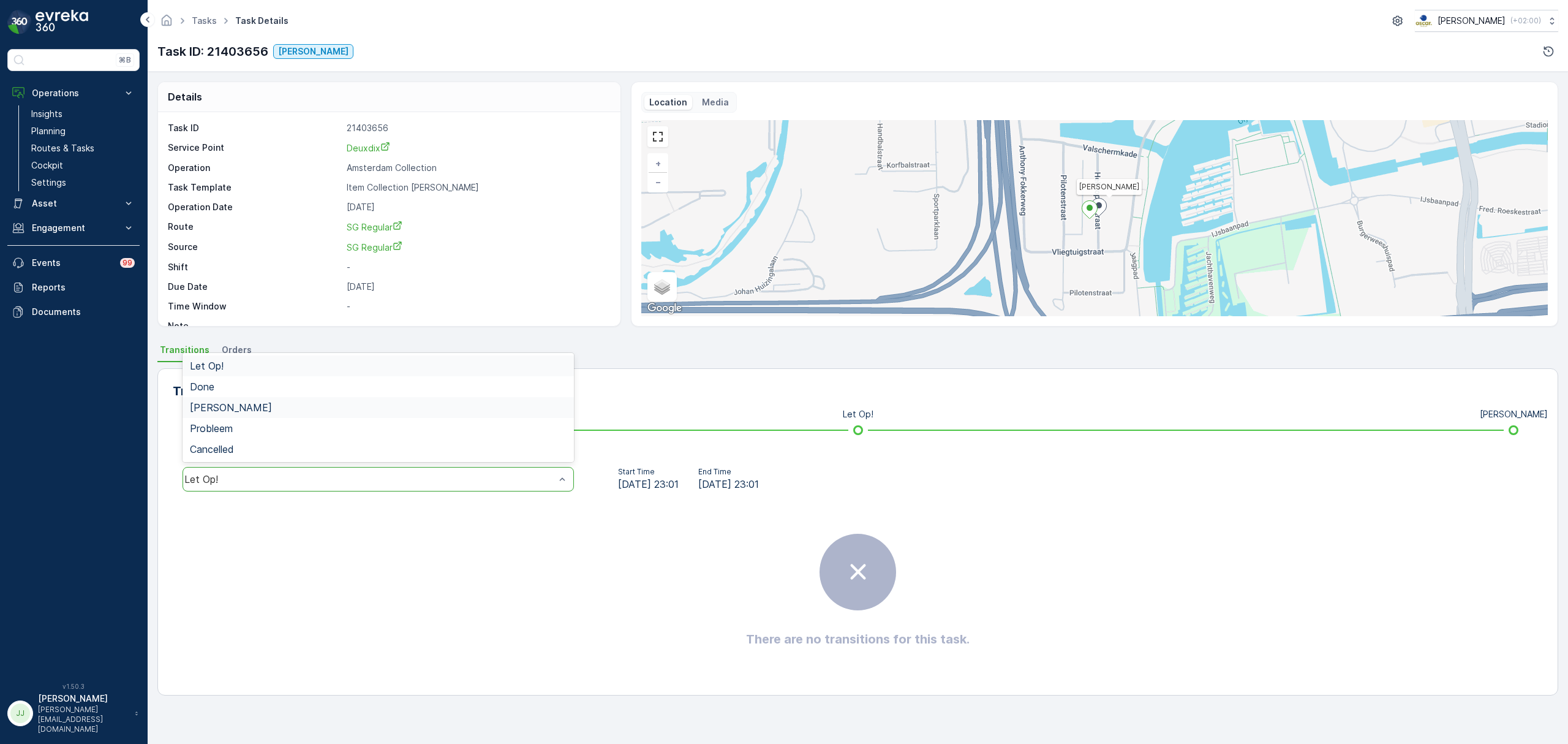
click at [229, 400] on div "[PERSON_NAME]" at bounding box center [378, 407] width 392 height 21
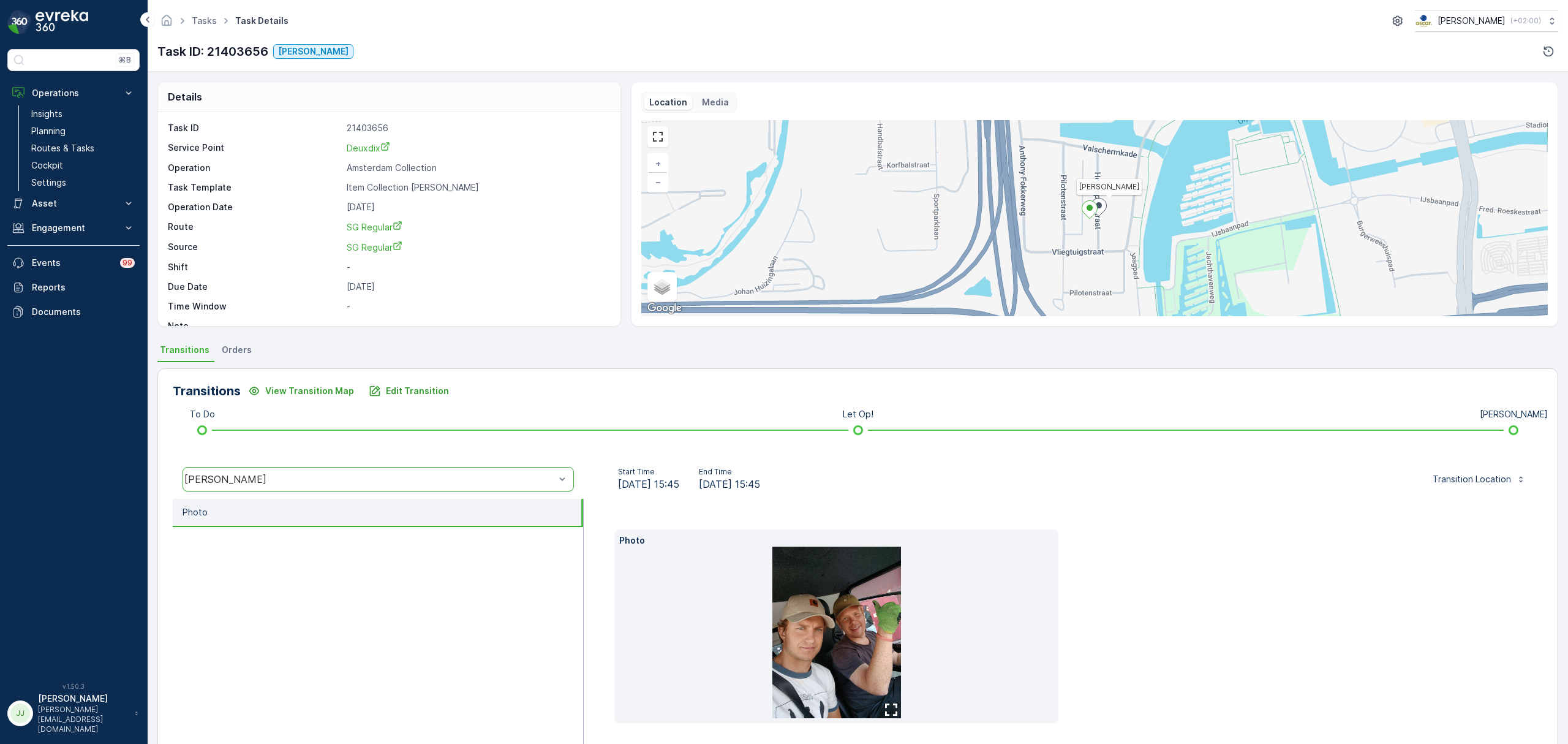
click at [929, 628] on li at bounding box center [836, 632] width 435 height 171
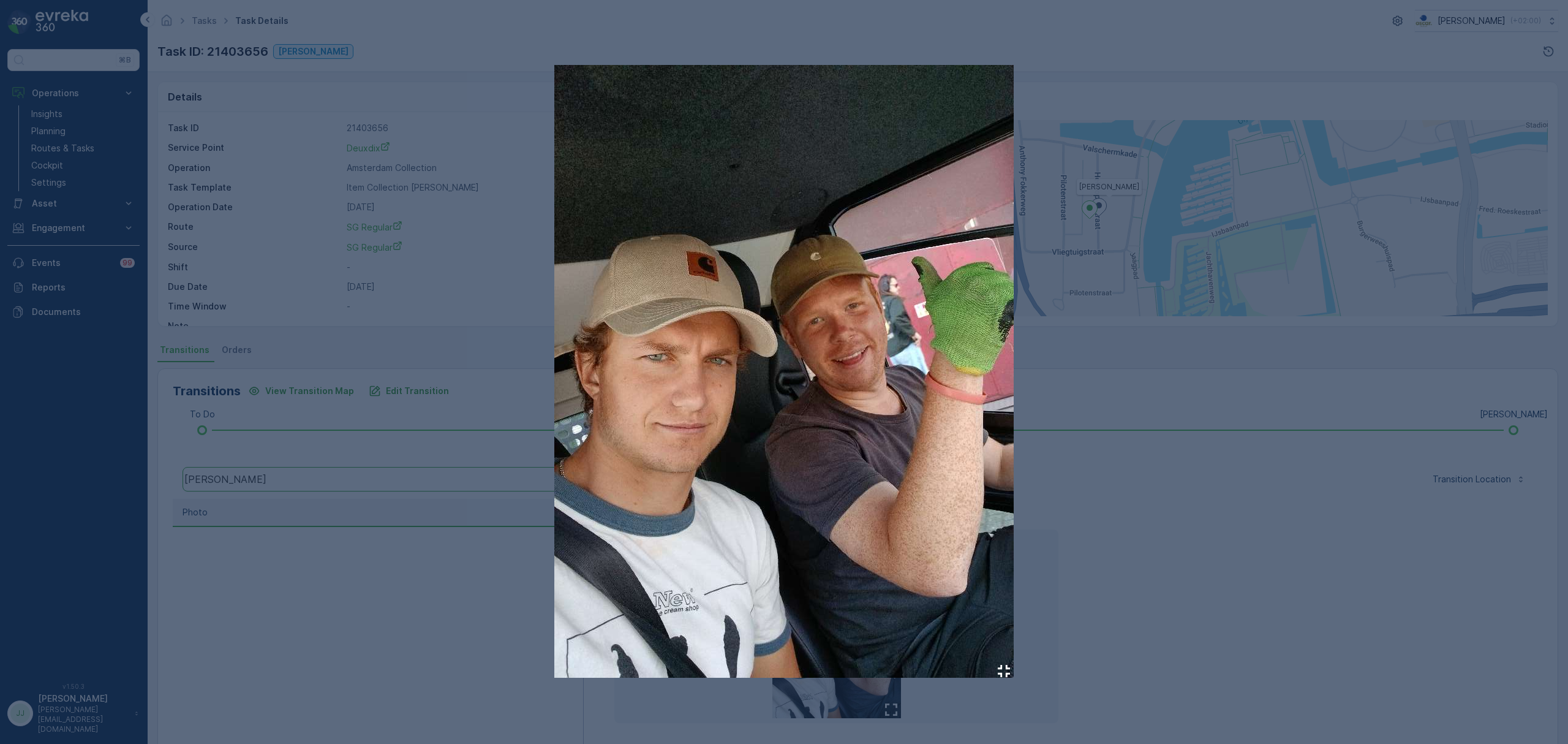
click at [504, 604] on div at bounding box center [784, 372] width 1568 height 744
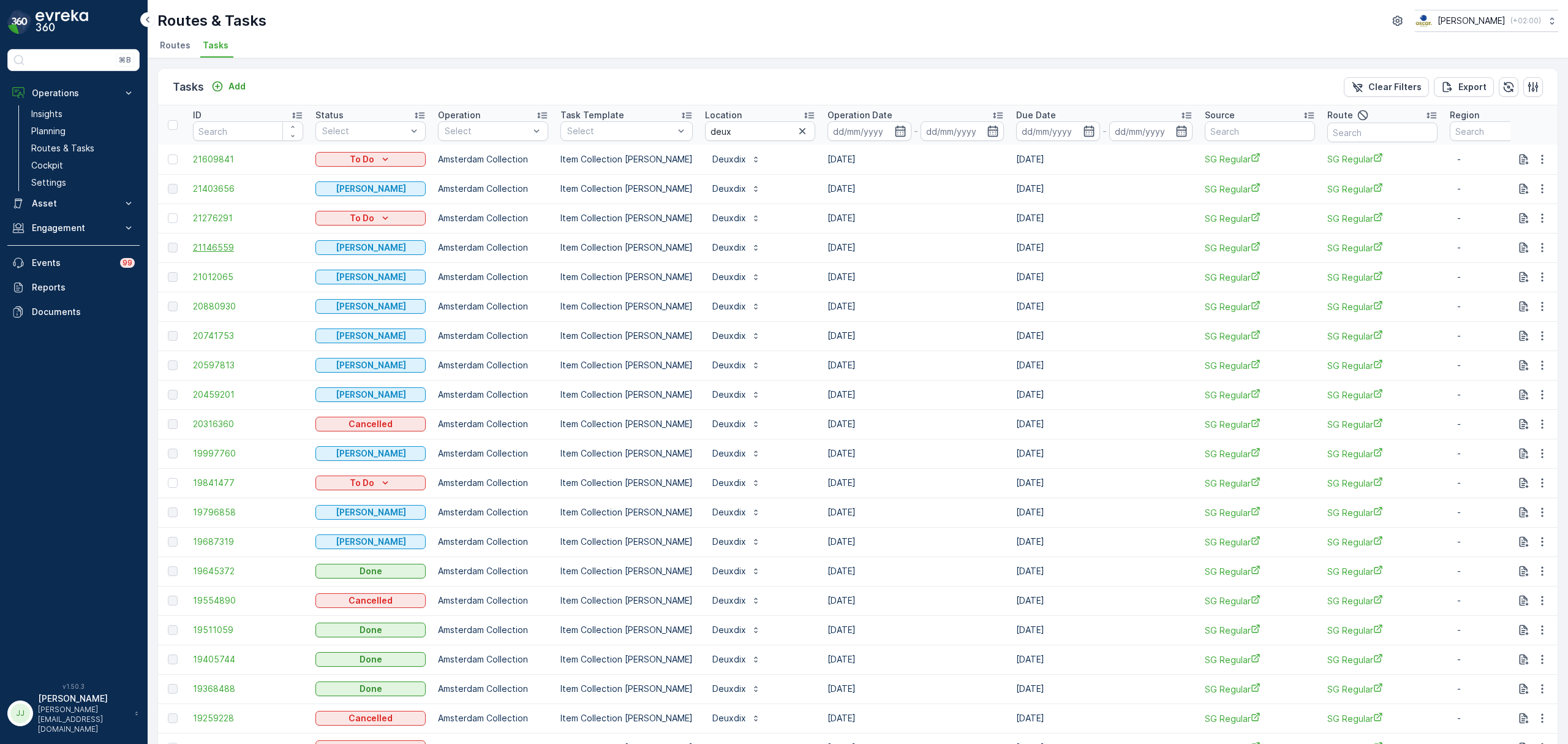
click at [220, 244] on span "21146559" at bounding box center [248, 247] width 110 height 12
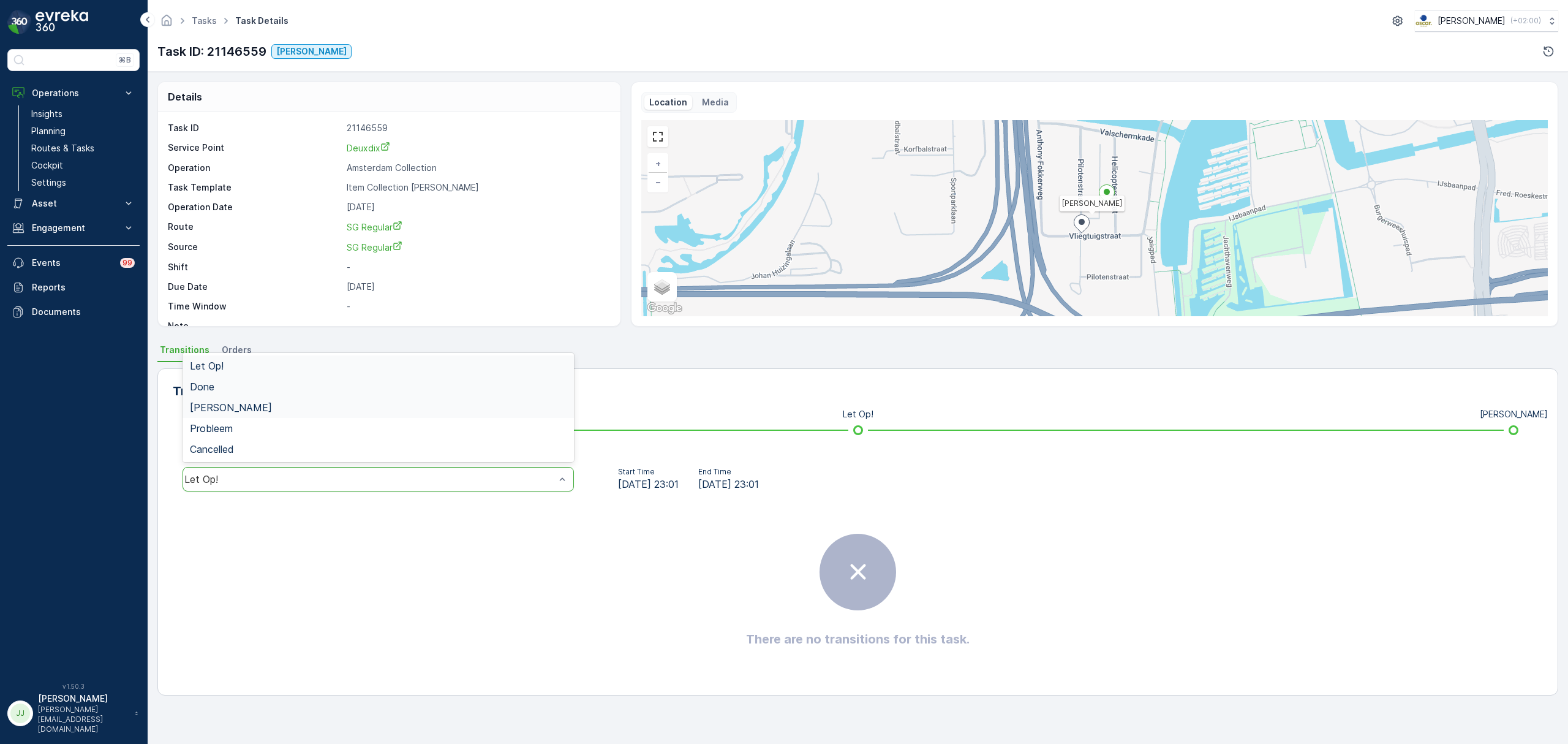
click at [256, 407] on div "[PERSON_NAME]" at bounding box center [379, 407] width 377 height 11
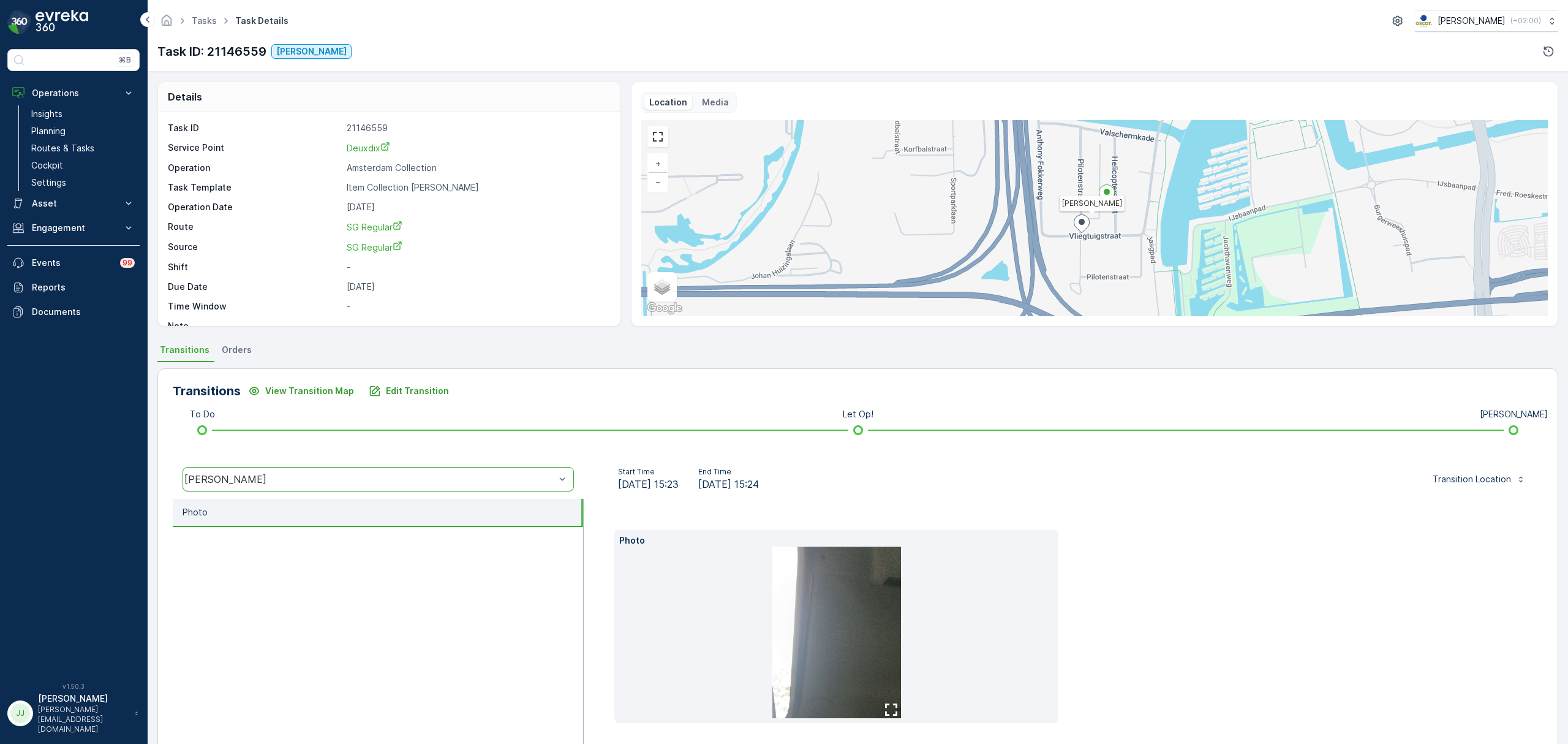
click at [857, 620] on img at bounding box center [836, 632] width 128 height 171
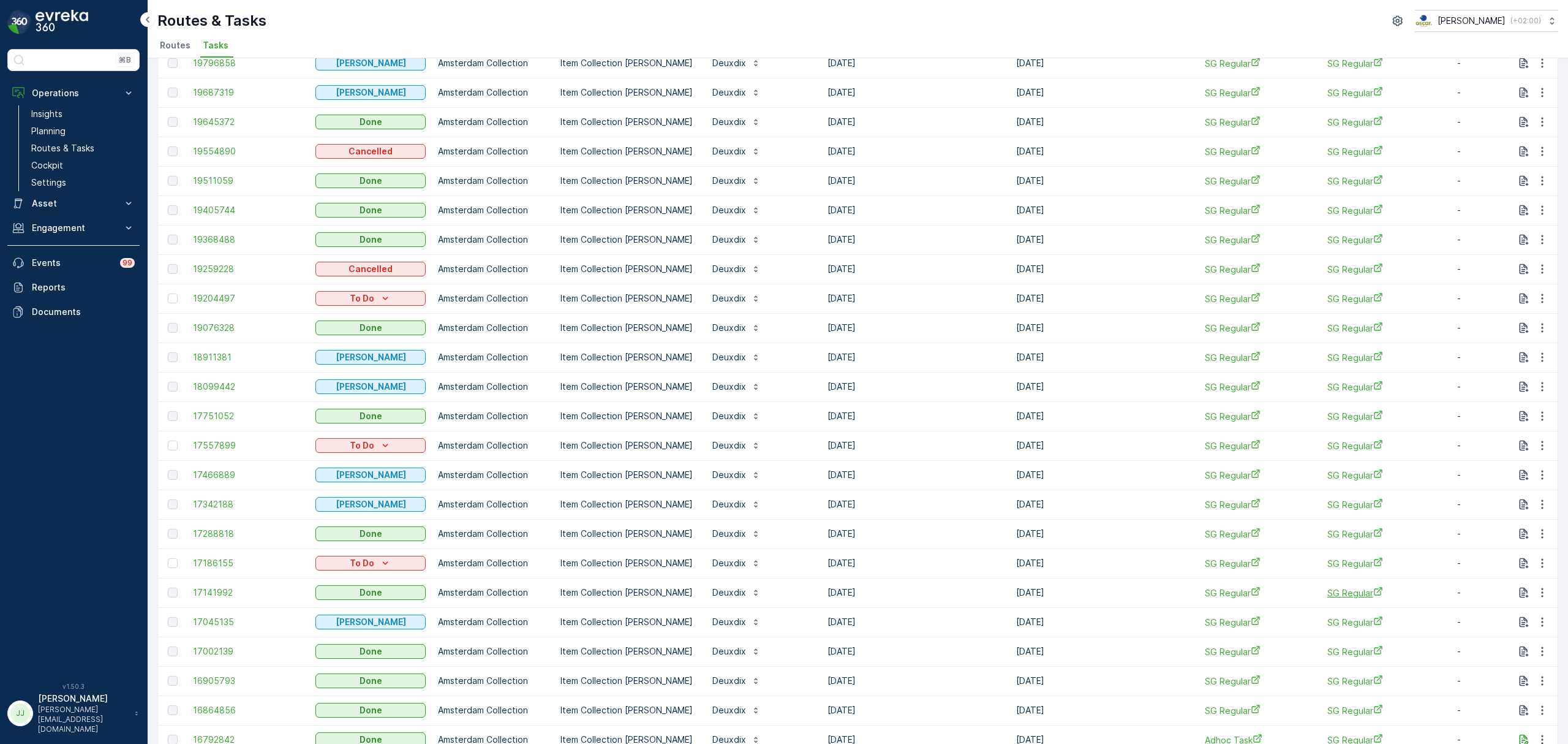
scroll to position [572, 0]
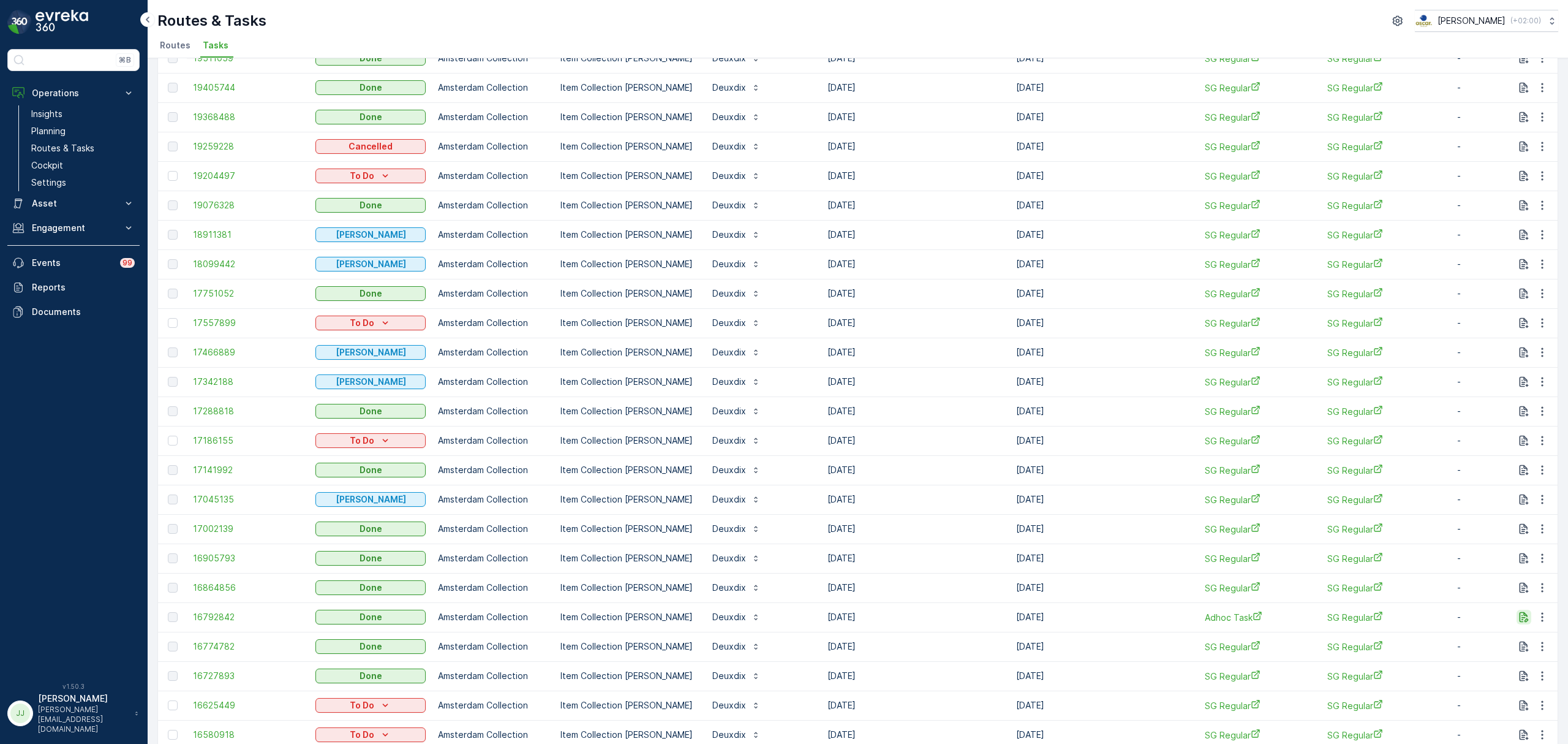
click at [1521, 617] on icon "button" at bounding box center [1524, 617] width 9 height 10
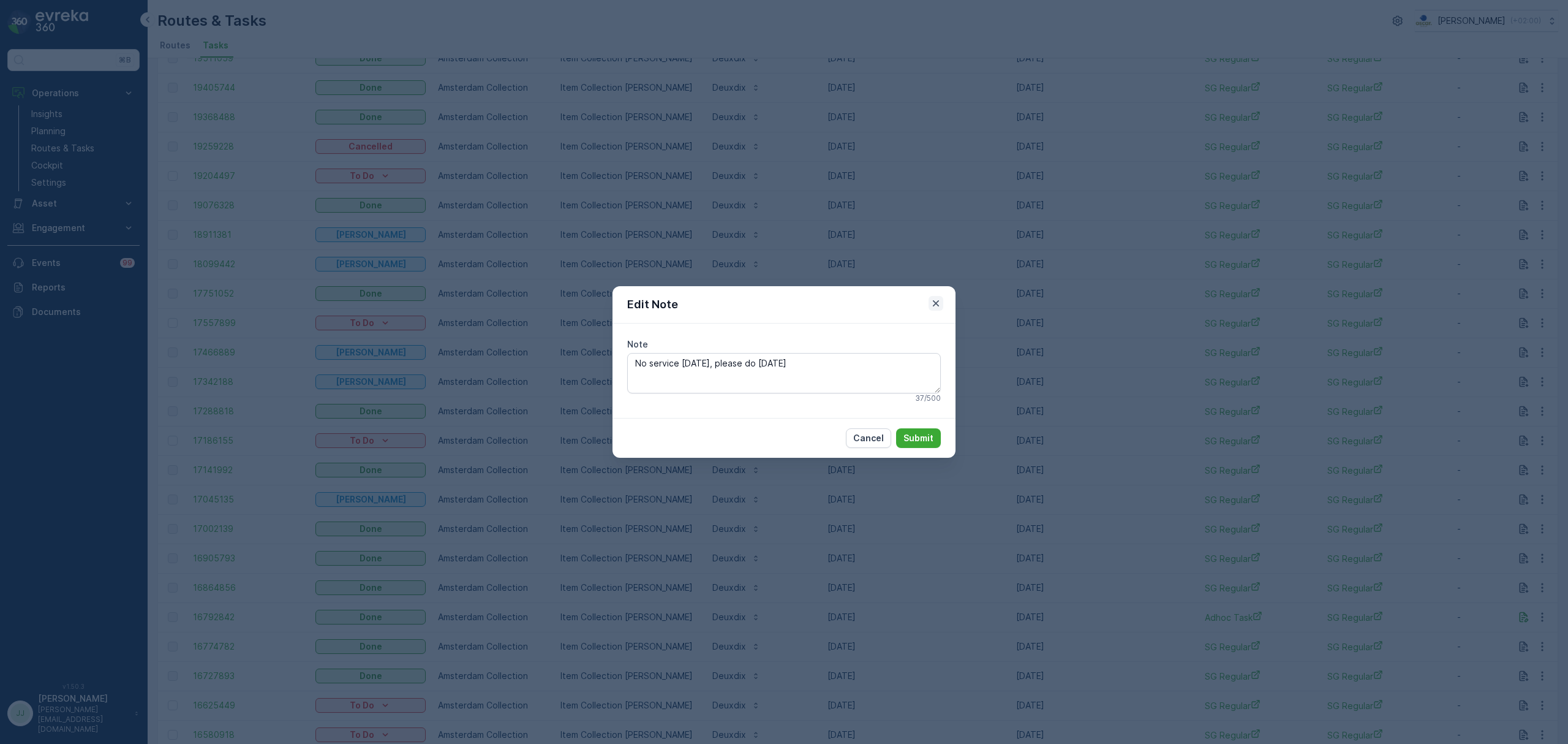
click at [936, 301] on icon "button" at bounding box center [935, 303] width 12 height 12
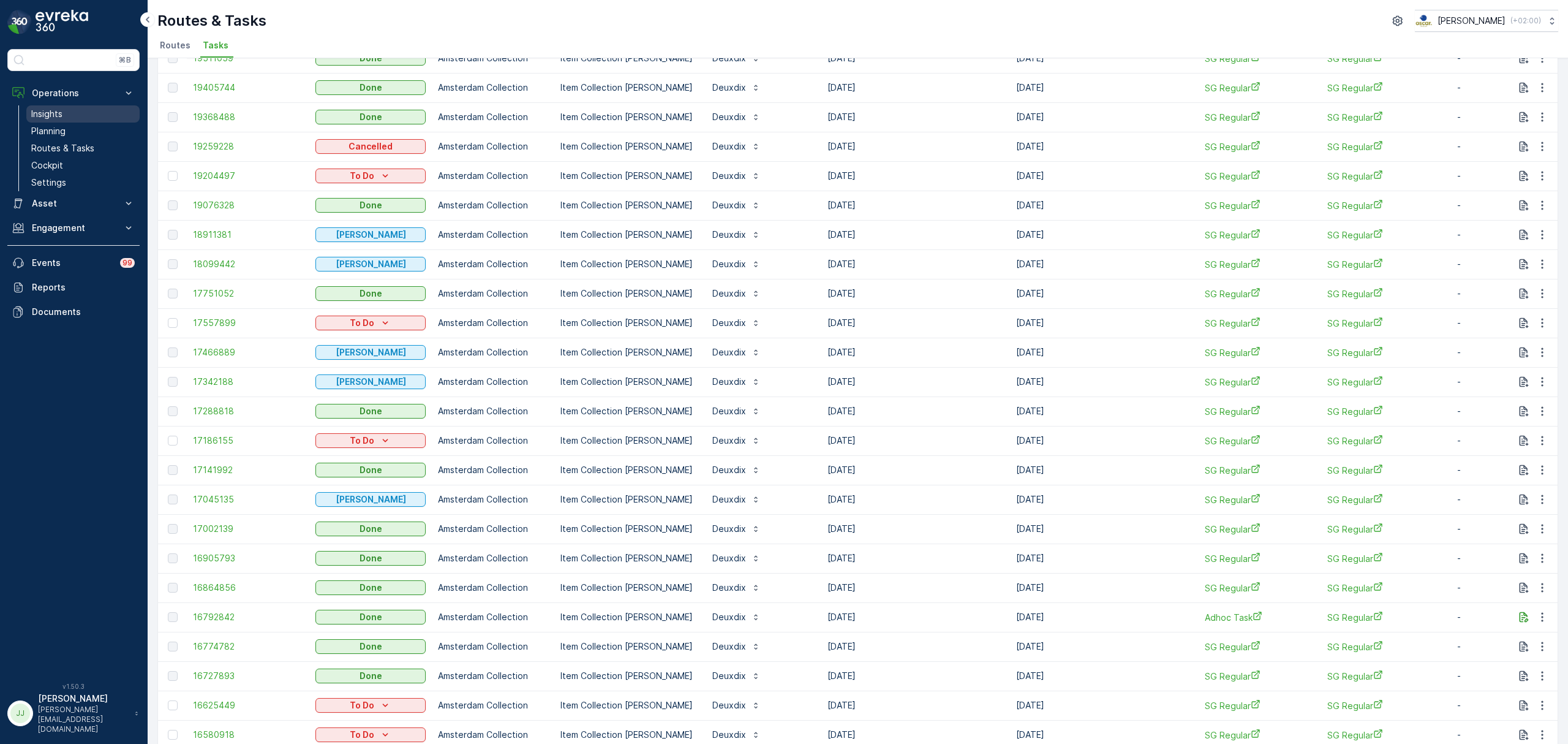
click at [67, 122] on link "Insights" at bounding box center [83, 114] width 114 height 17
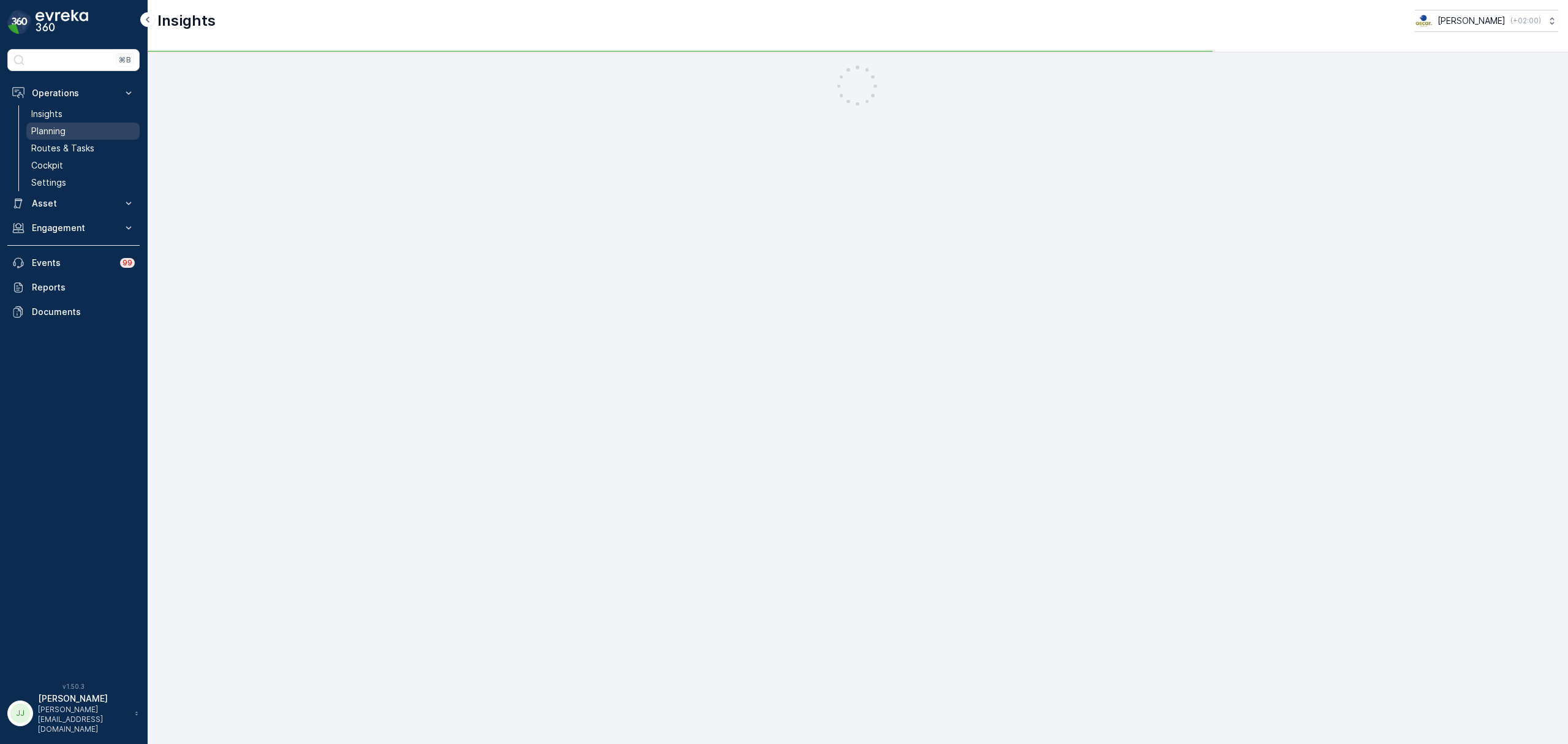
click at [77, 139] on link "Planning" at bounding box center [83, 131] width 114 height 17
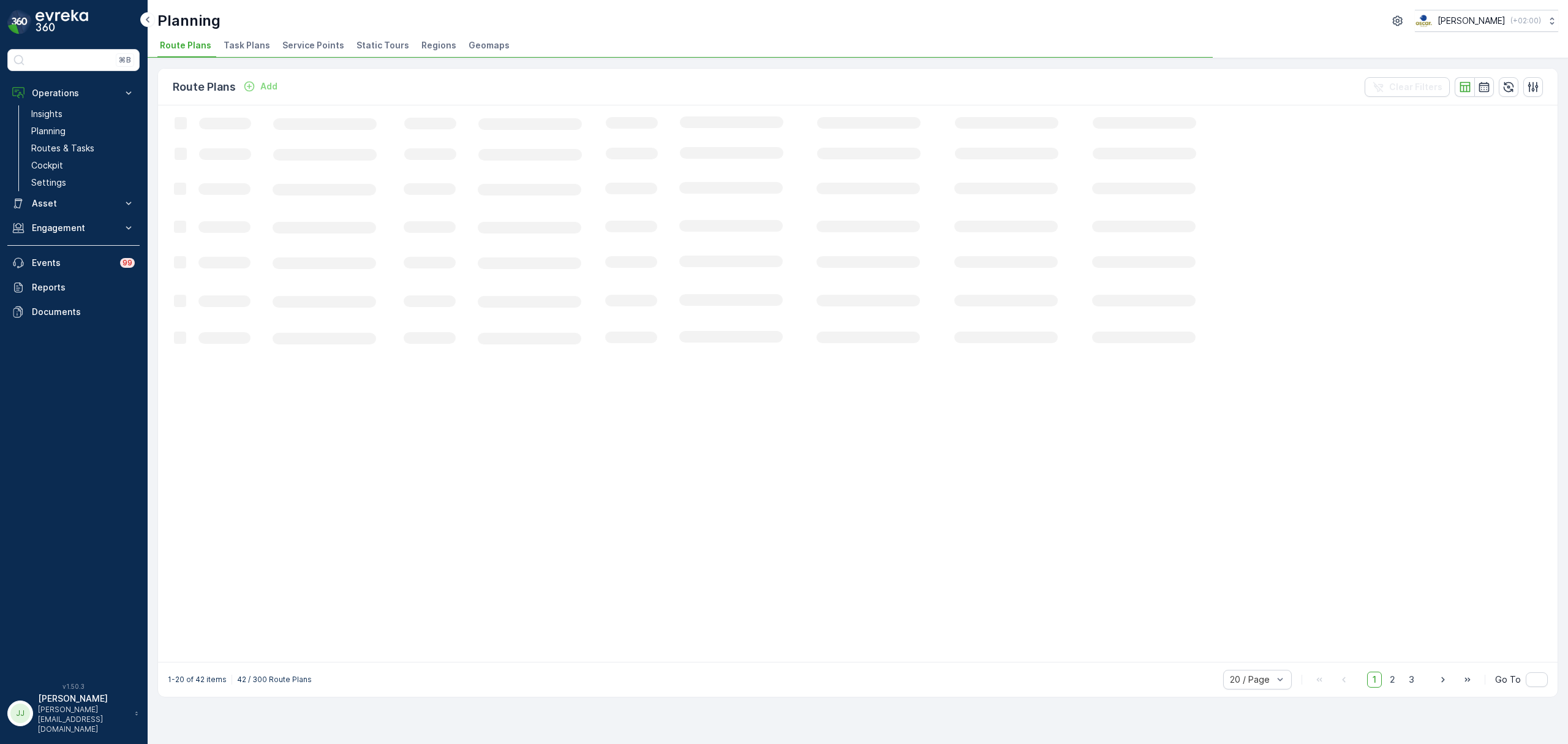
click at [246, 45] on span "Task Plans" at bounding box center [247, 46] width 46 height 12
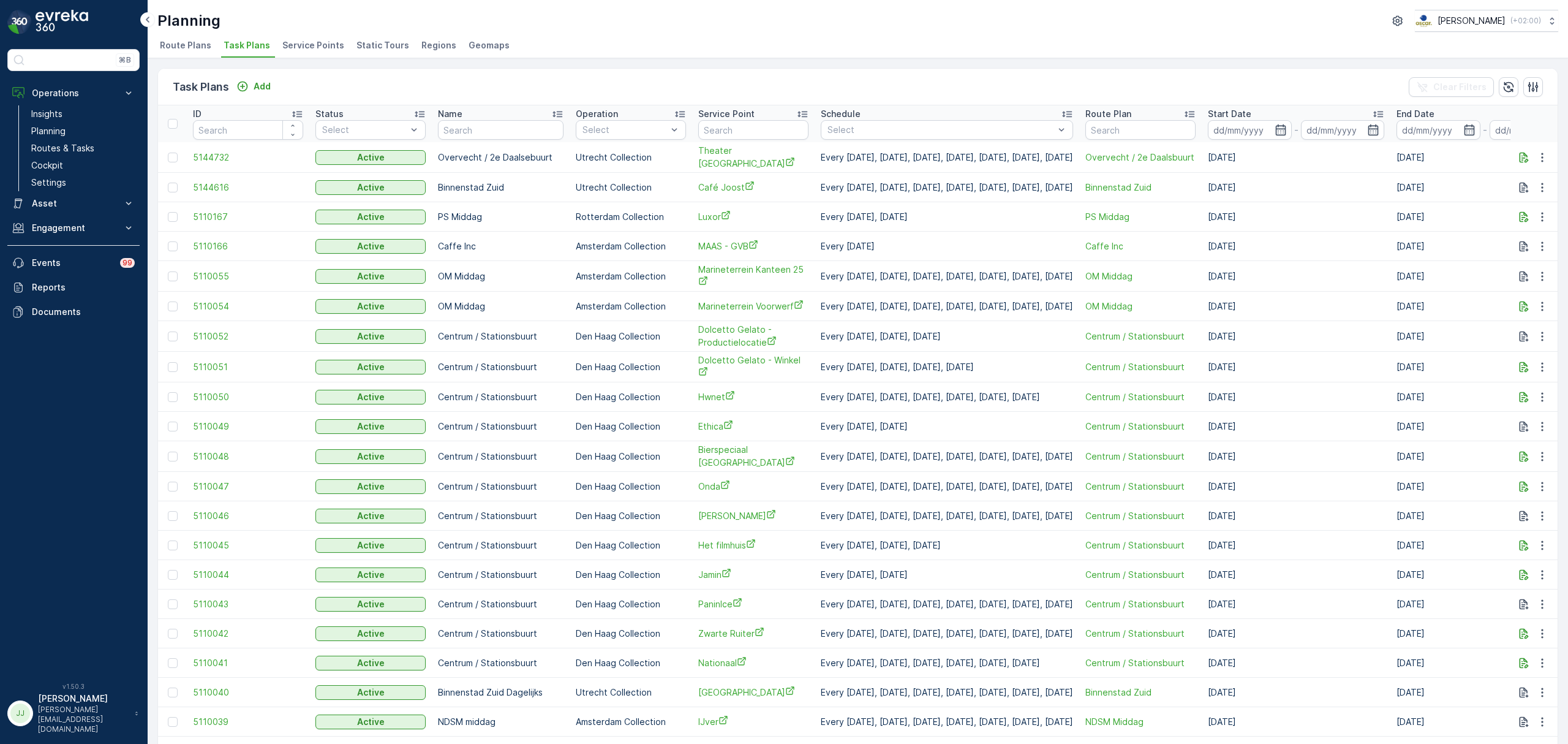
click at [698, 131] on input "text" at bounding box center [753, 130] width 110 height 20
type input "droppie"
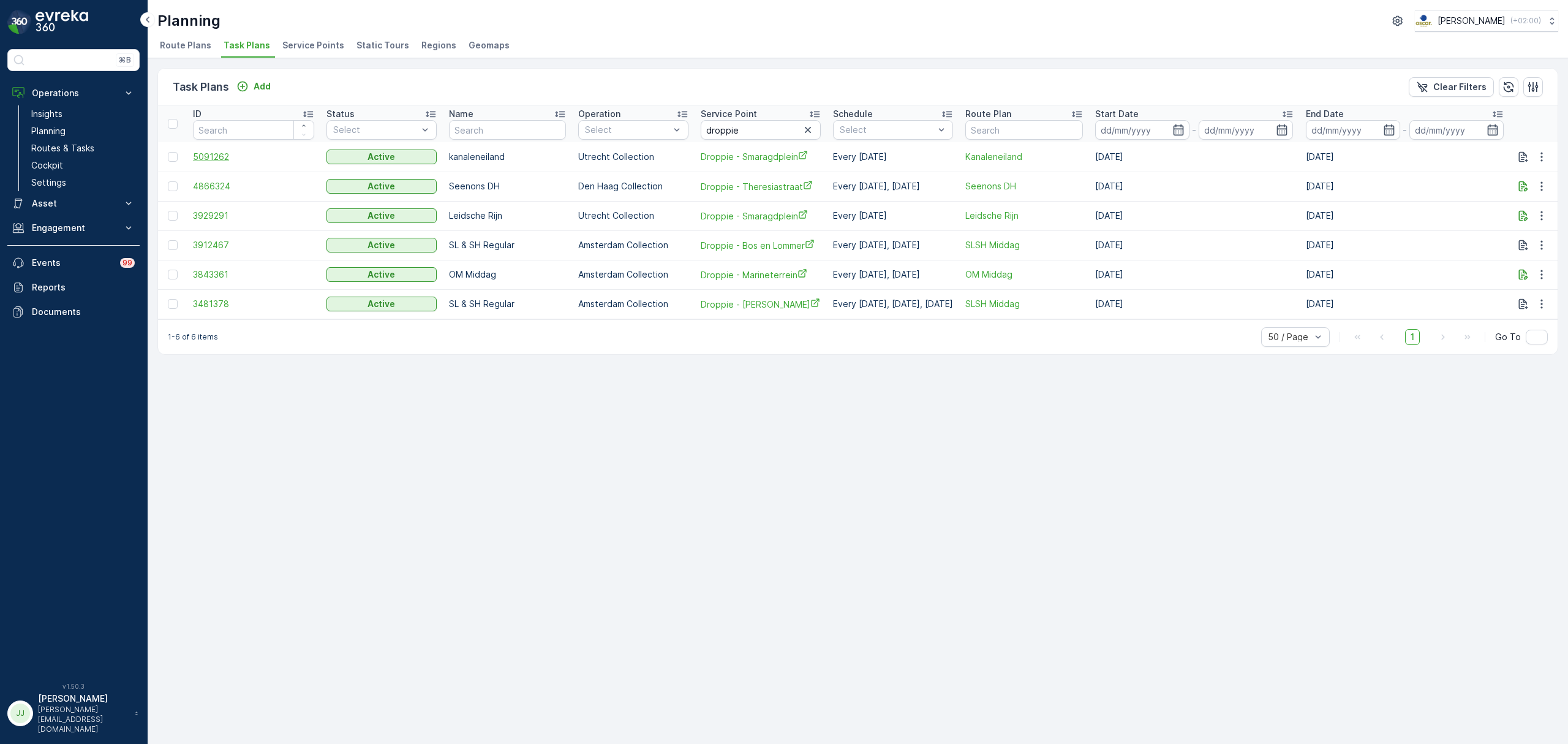
click at [219, 160] on span "5091262" at bounding box center [253, 157] width 121 height 12
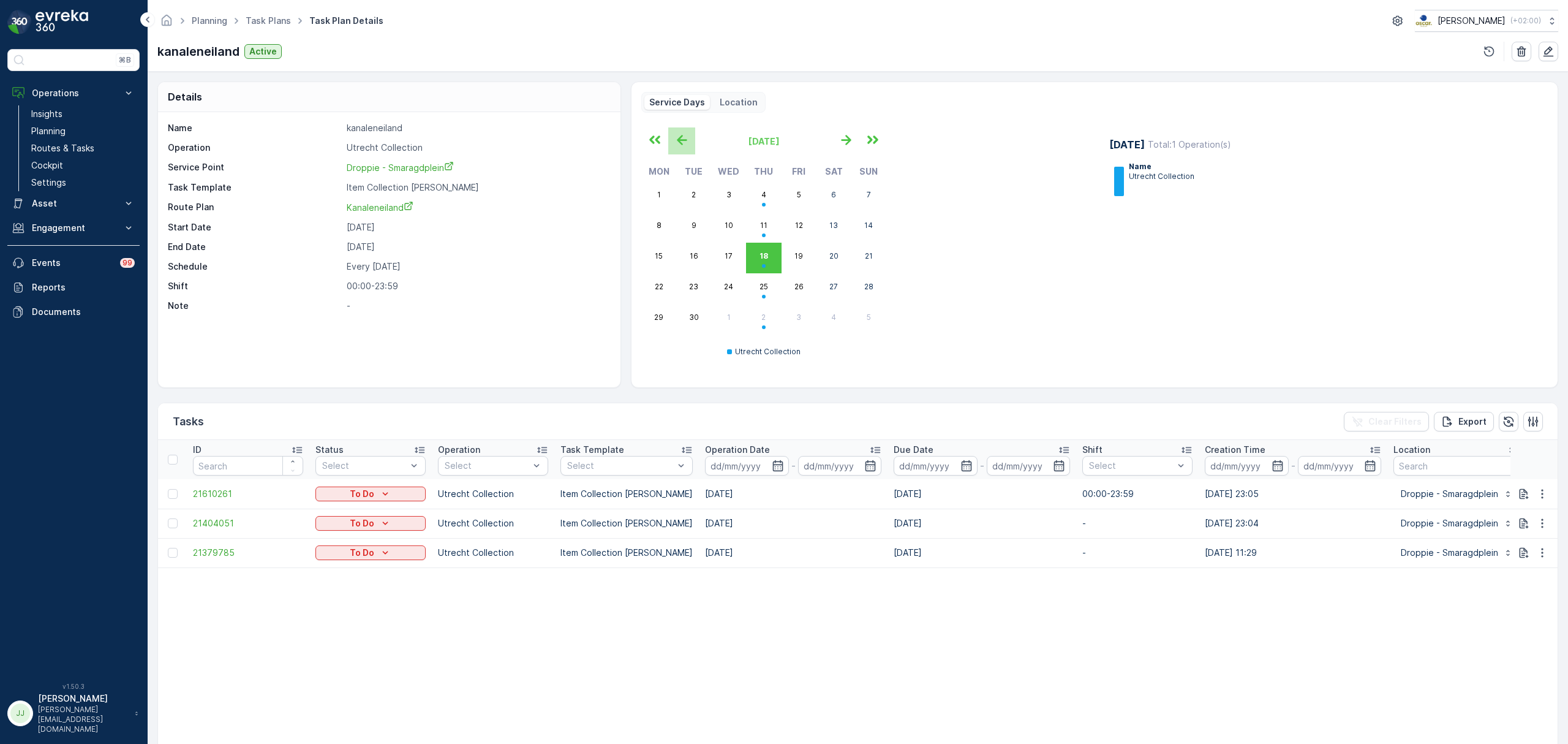
drag, startPoint x: 689, startPoint y: 140, endPoint x: 711, endPoint y: 173, distance: 39.7
click at [689, 140] on icon "button" at bounding box center [682, 140] width 20 height 20
click at [849, 136] on icon "button" at bounding box center [846, 140] width 20 height 20
